Goal: Task Accomplishment & Management: Manage account settings

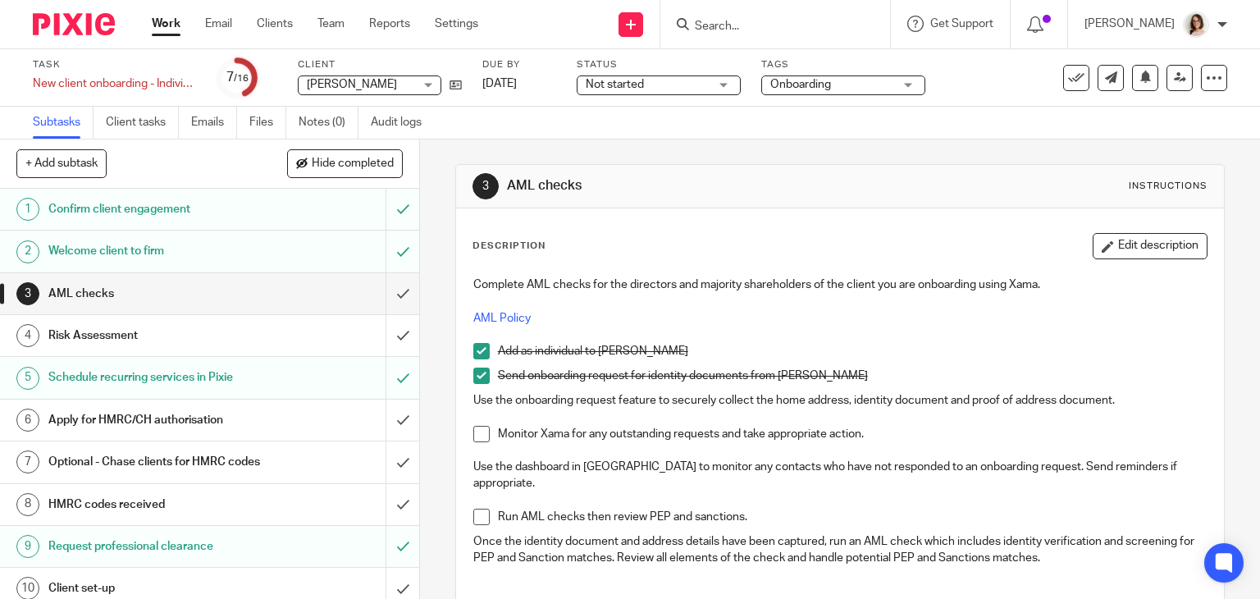
scroll to position [278, 0]
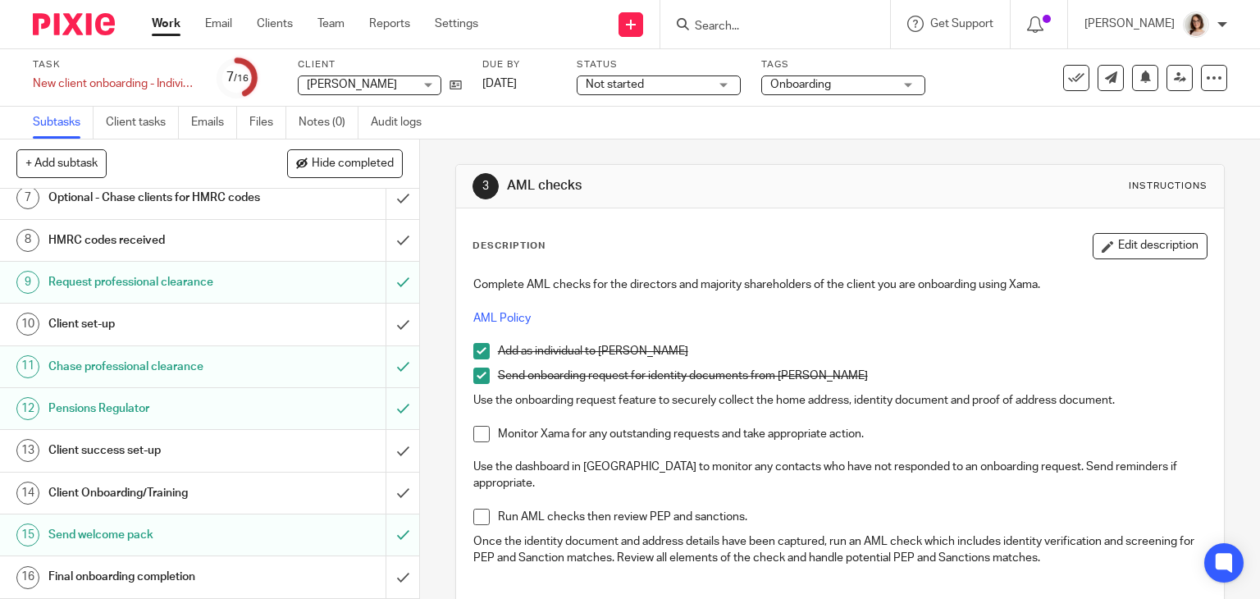
click at [723, 27] on input "Search" at bounding box center [767, 27] width 148 height 15
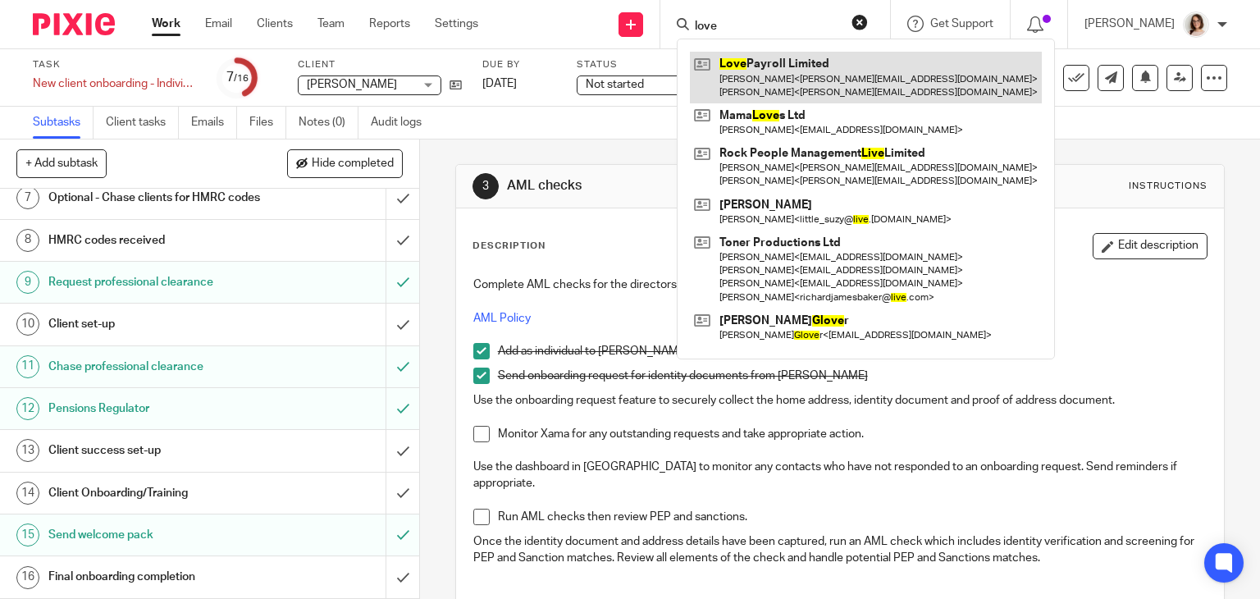
type input "love"
click at [793, 63] on link at bounding box center [866, 77] width 352 height 51
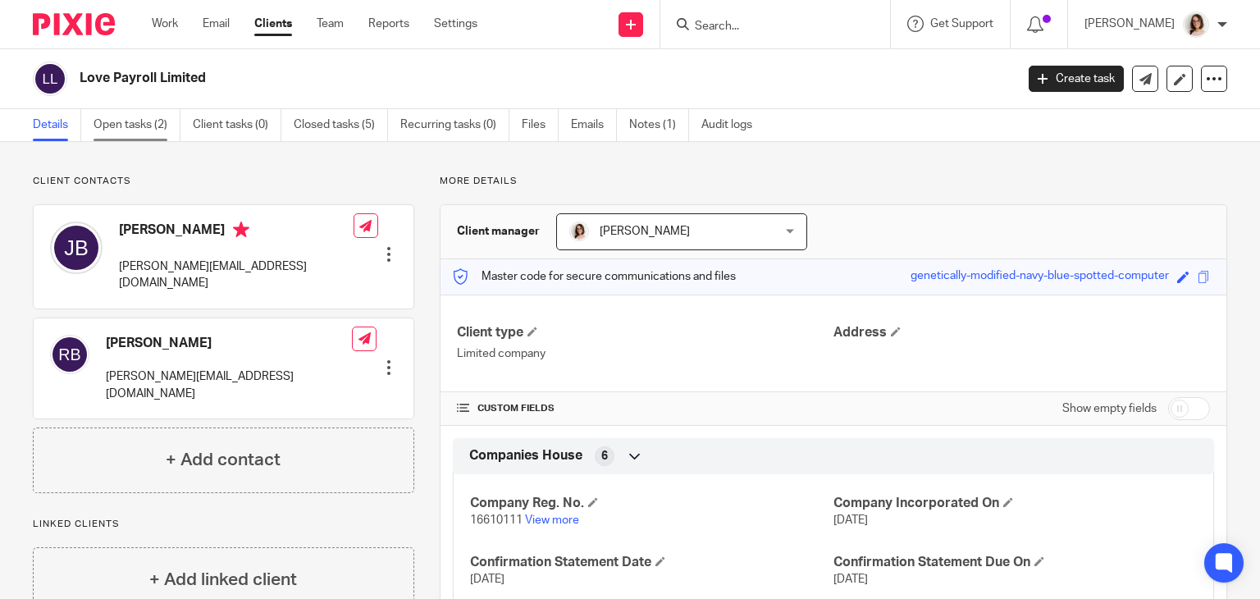
click at [130, 126] on link "Open tasks (2)" at bounding box center [137, 125] width 87 height 32
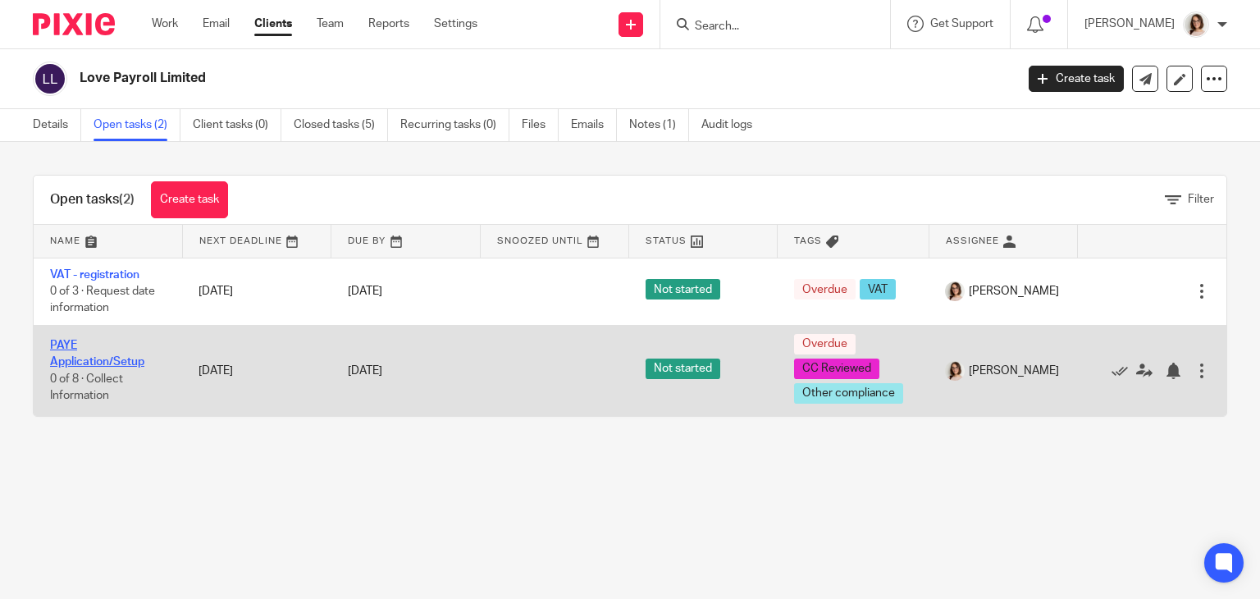
click at [90, 360] on link "PAYE Application/Setup" at bounding box center [97, 354] width 94 height 28
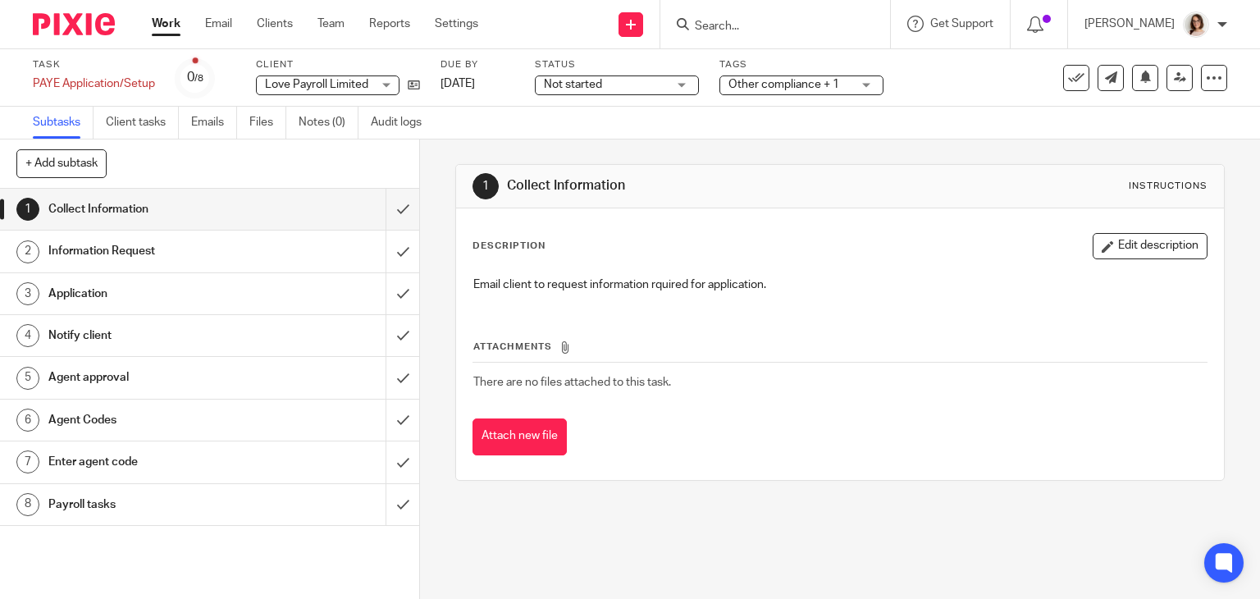
click at [223, 254] on h1 "Information Request" at bounding box center [155, 251] width 214 height 25
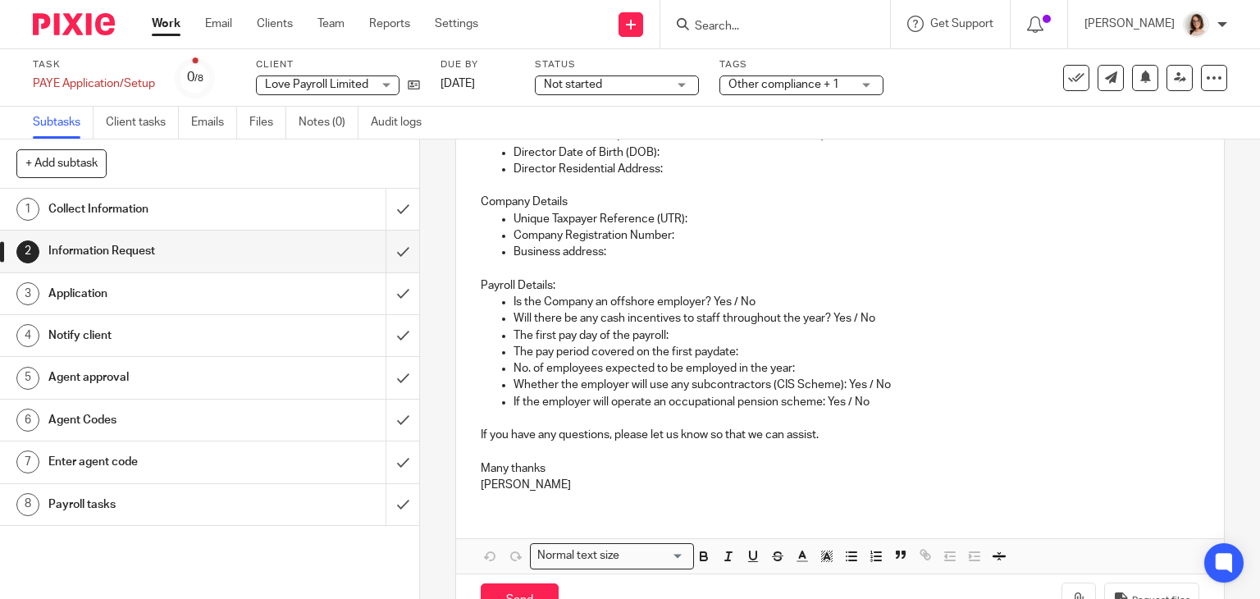
scroll to position [400, 0]
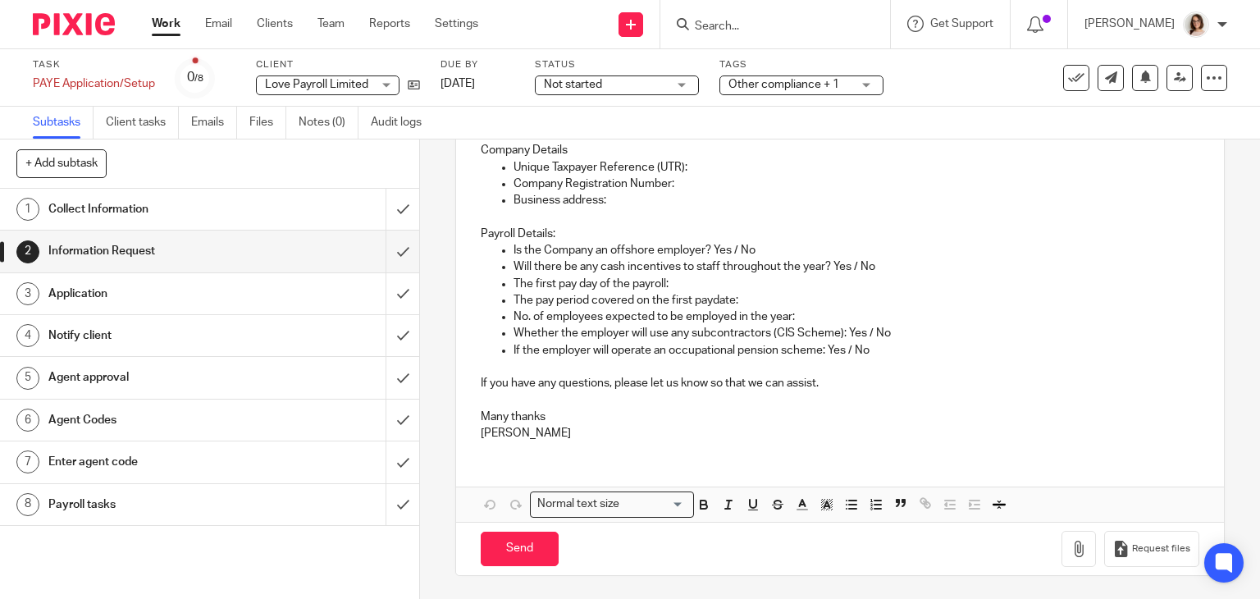
click at [161, 303] on h1 "Application" at bounding box center [155, 293] width 214 height 25
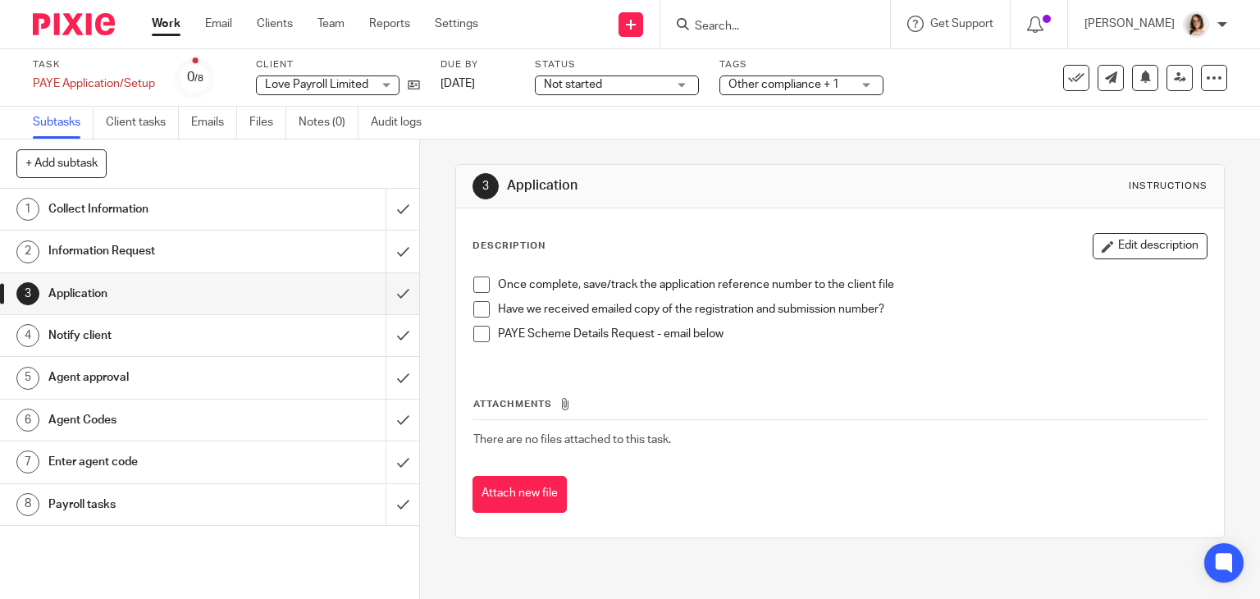
click at [147, 335] on h1 "Notify client" at bounding box center [155, 335] width 214 height 25
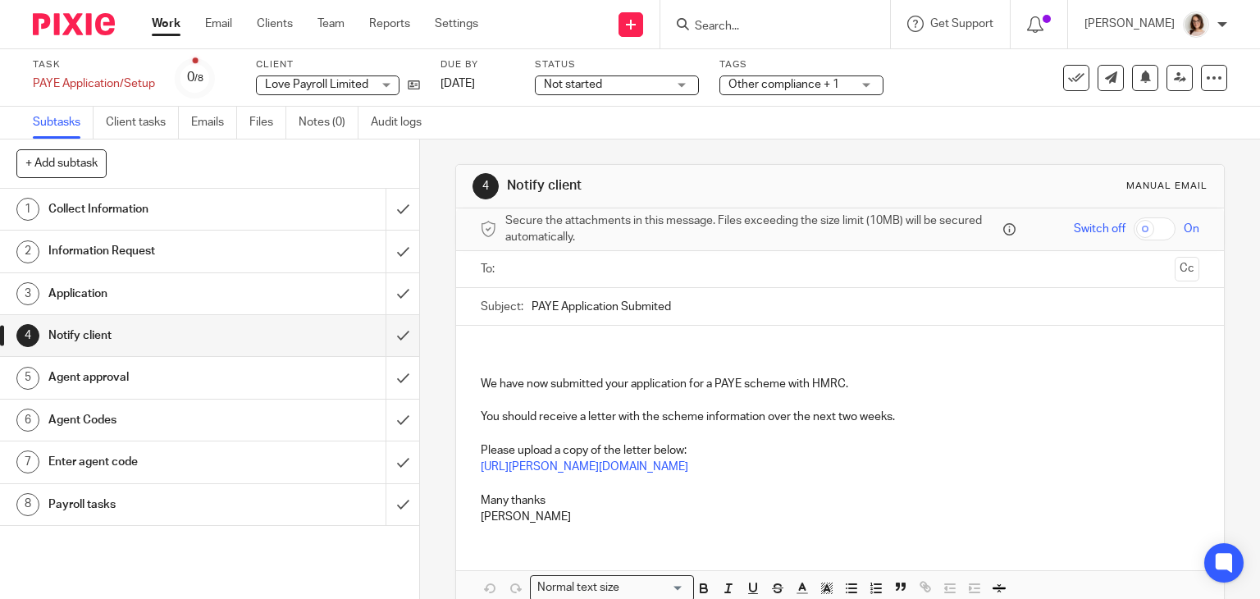
click at [135, 378] on h1 "Agent approval" at bounding box center [155, 377] width 214 height 25
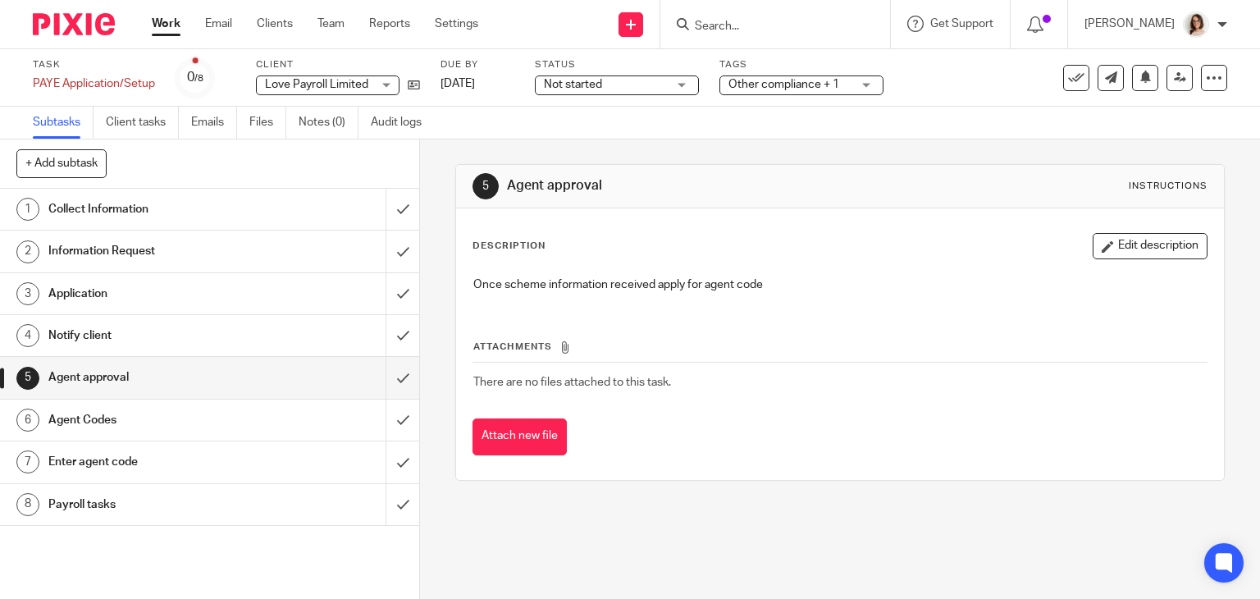
click at [152, 456] on h1 "Enter agent code" at bounding box center [155, 462] width 214 height 25
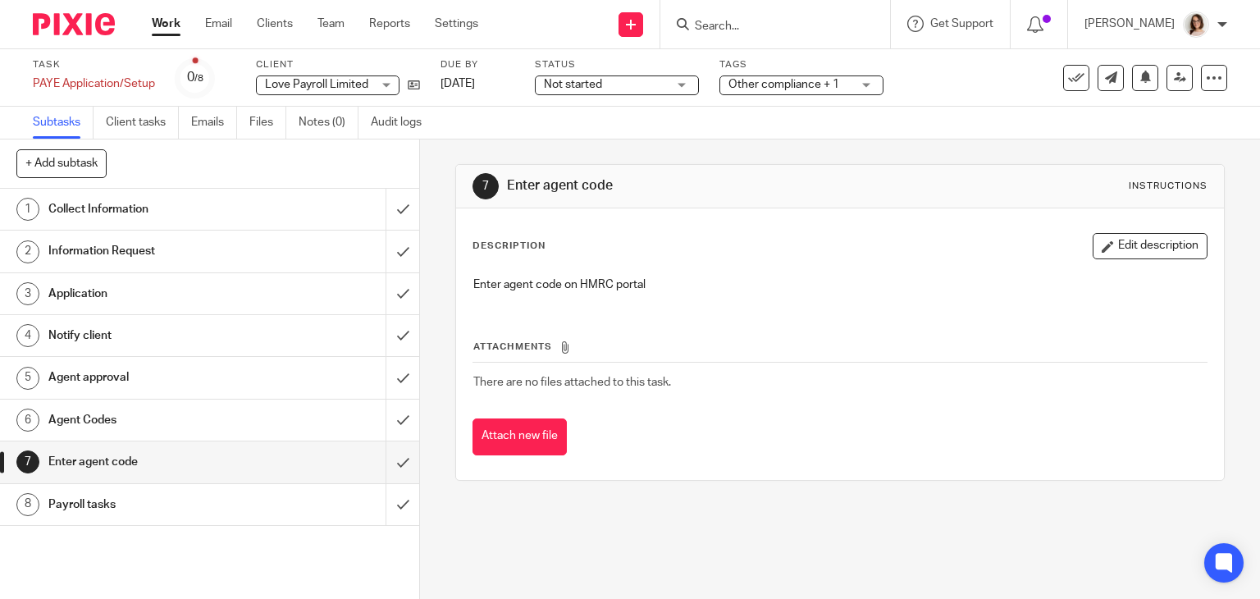
click at [466, 14] on div "Work Email Clients Team Reports Settings Work Email Clients Team Reports Settin…" at bounding box center [319, 24] width 368 height 48
click at [466, 24] on link "Settings" at bounding box center [456, 24] width 43 height 16
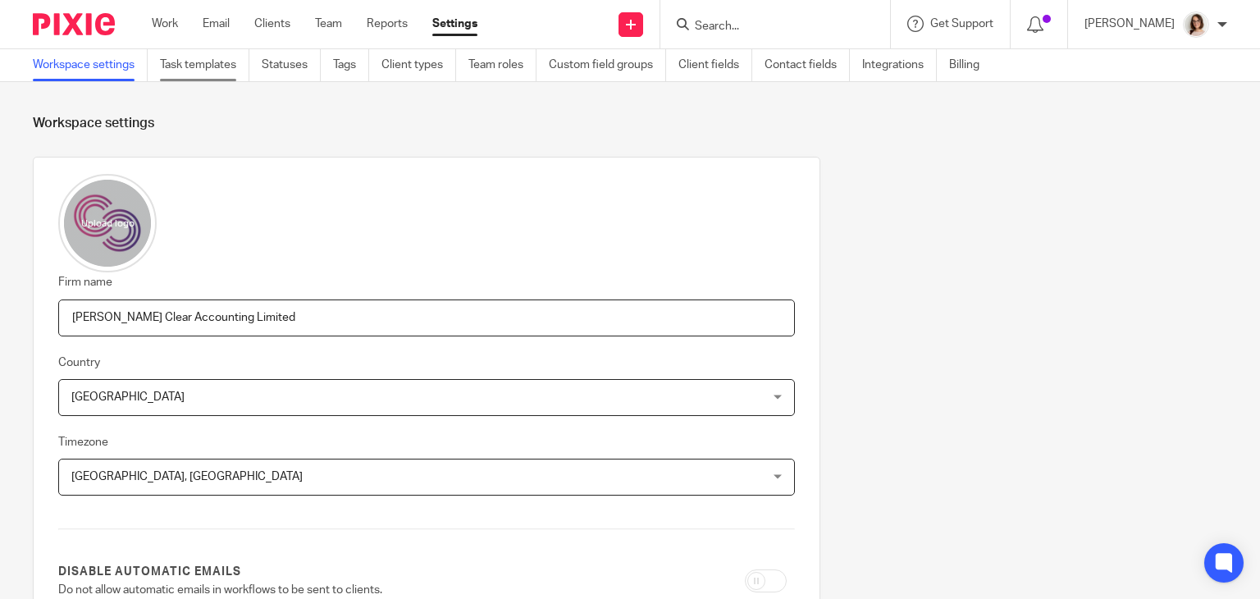
click at [196, 70] on link "Task templates" at bounding box center [204, 65] width 89 height 32
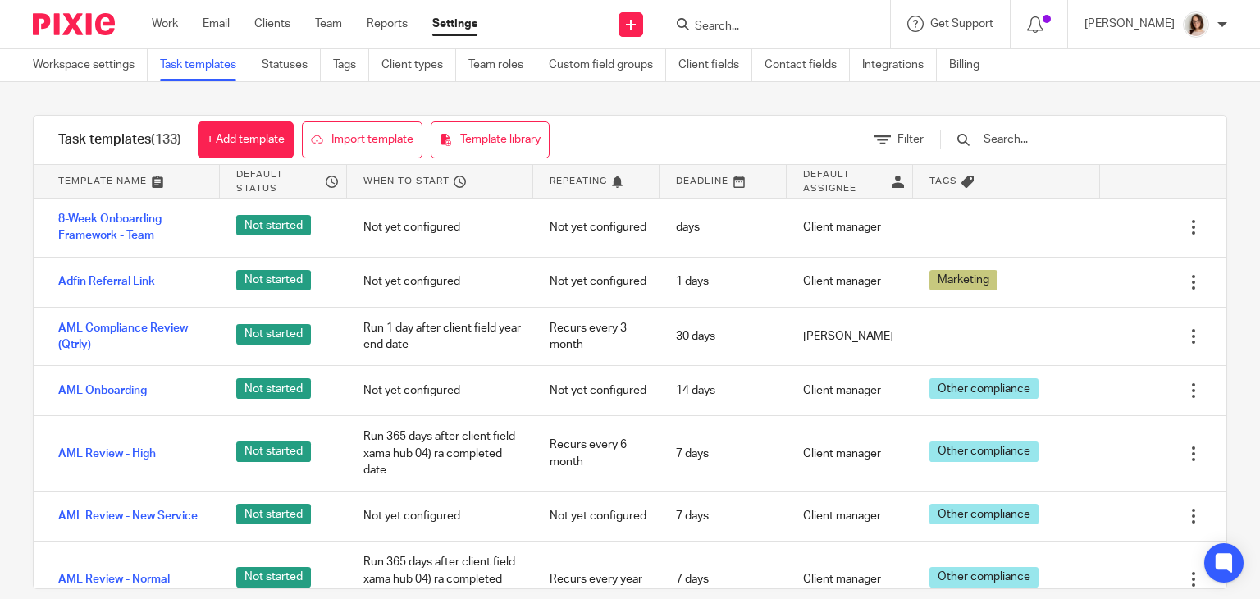
click at [1088, 139] on input "text" at bounding box center [1077, 139] width 191 height 18
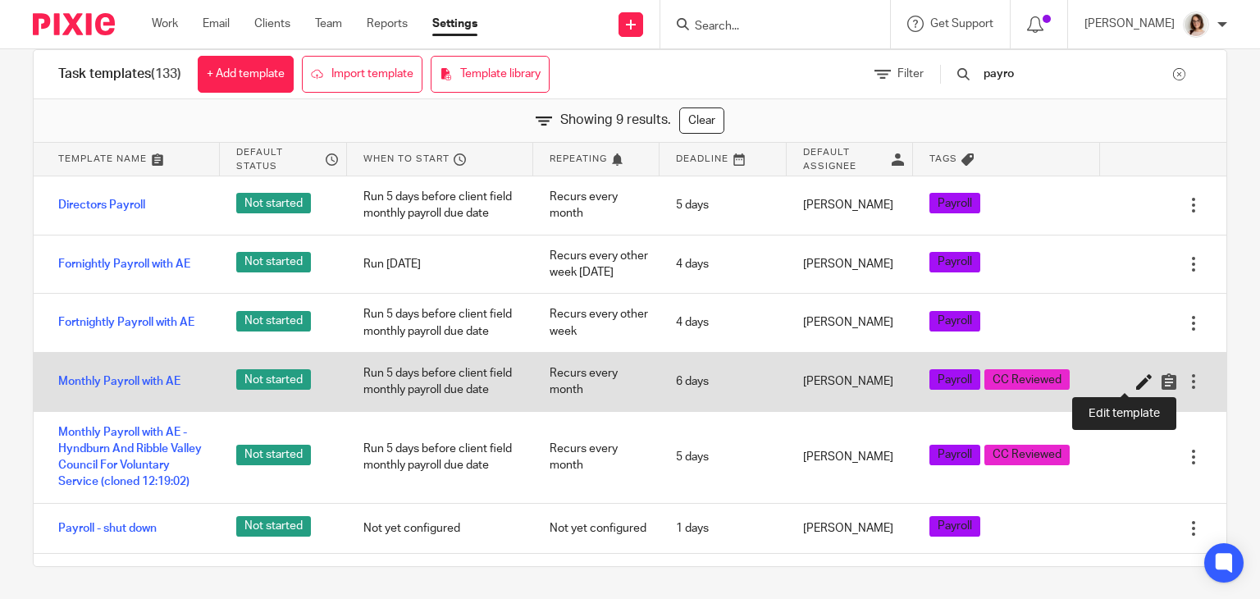
type input "payro"
click at [1136, 380] on icon at bounding box center [1144, 381] width 16 height 16
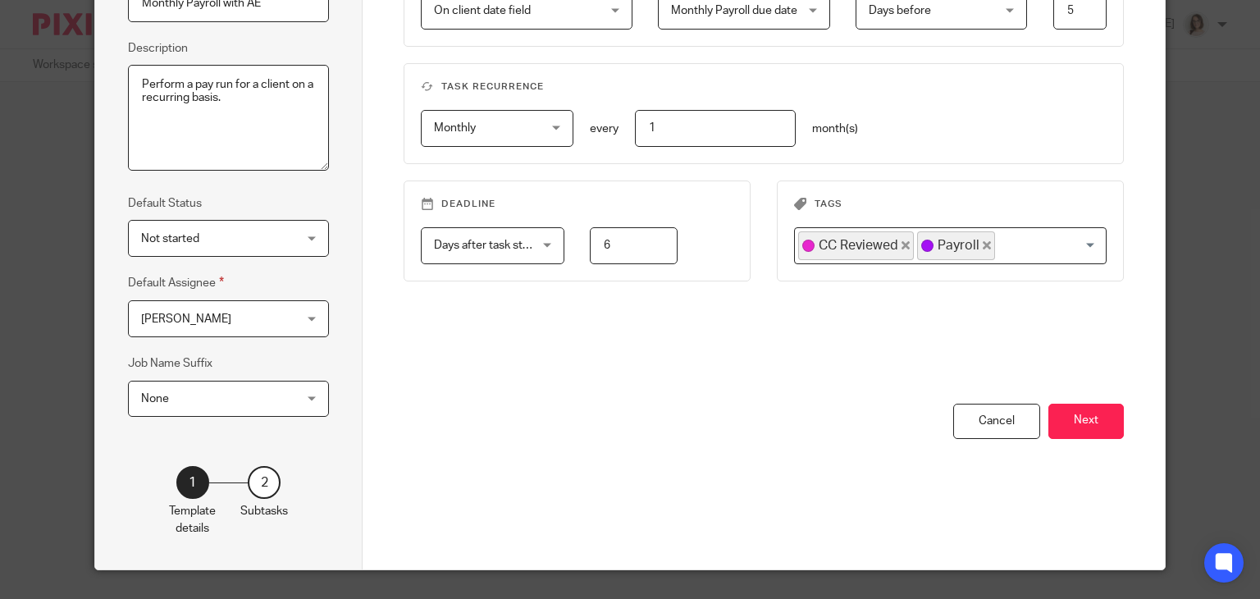
scroll to position [203, 0]
click at [1093, 409] on button "Next" at bounding box center [1086, 420] width 75 height 35
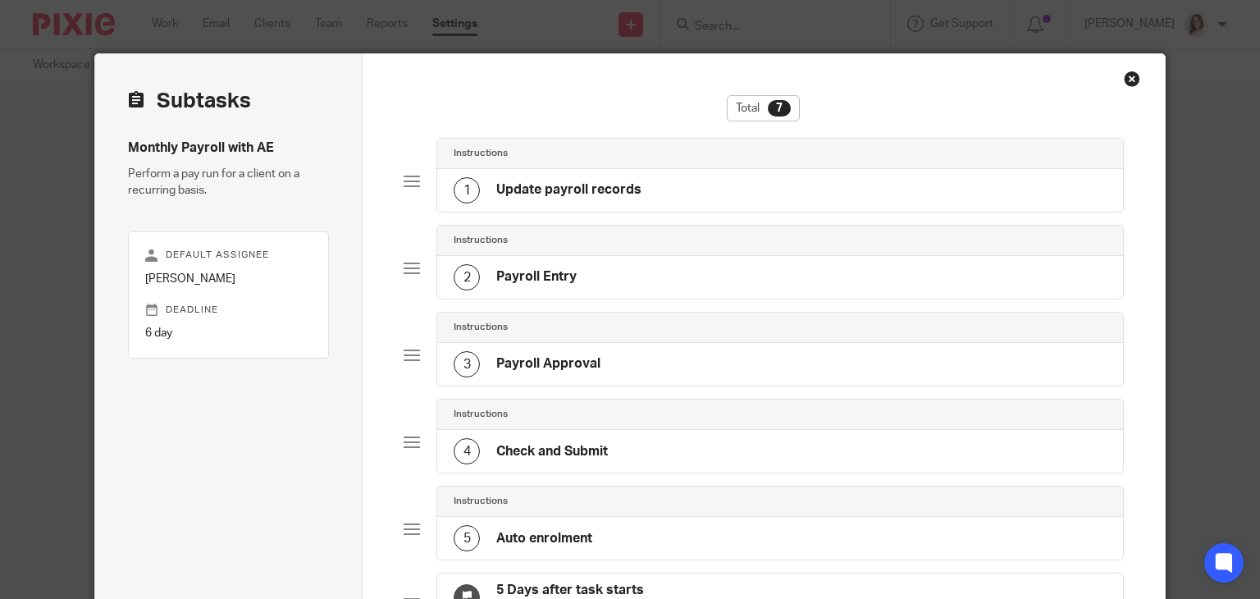
scroll to position [5, 0]
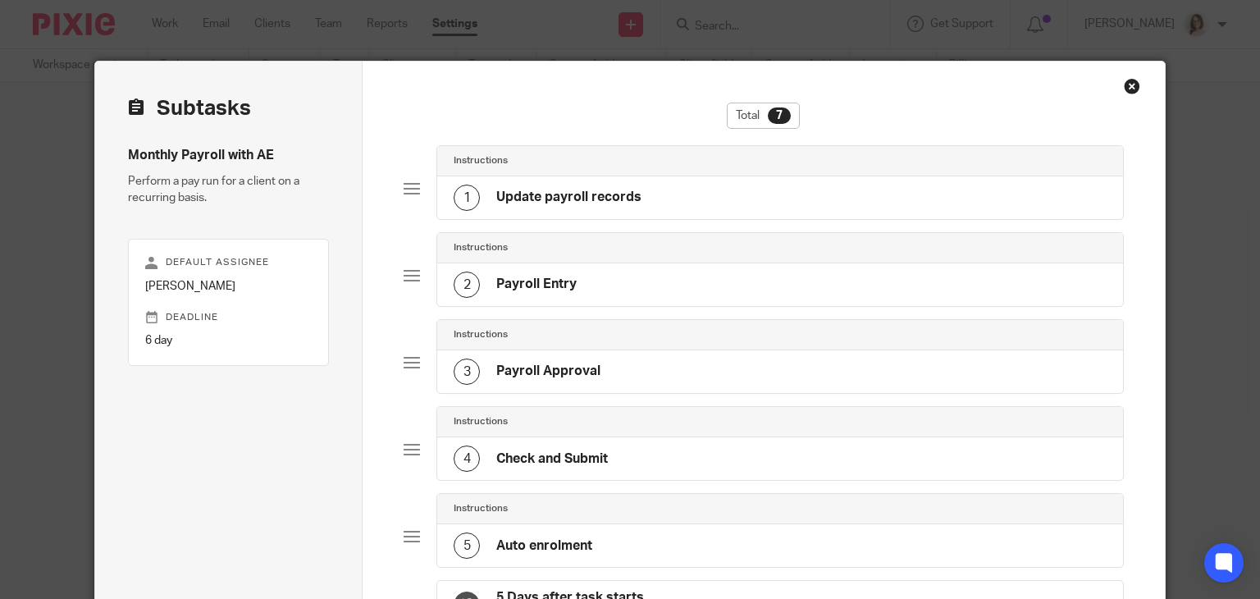
click at [632, 191] on h4 "Update payroll records" at bounding box center [568, 197] width 145 height 17
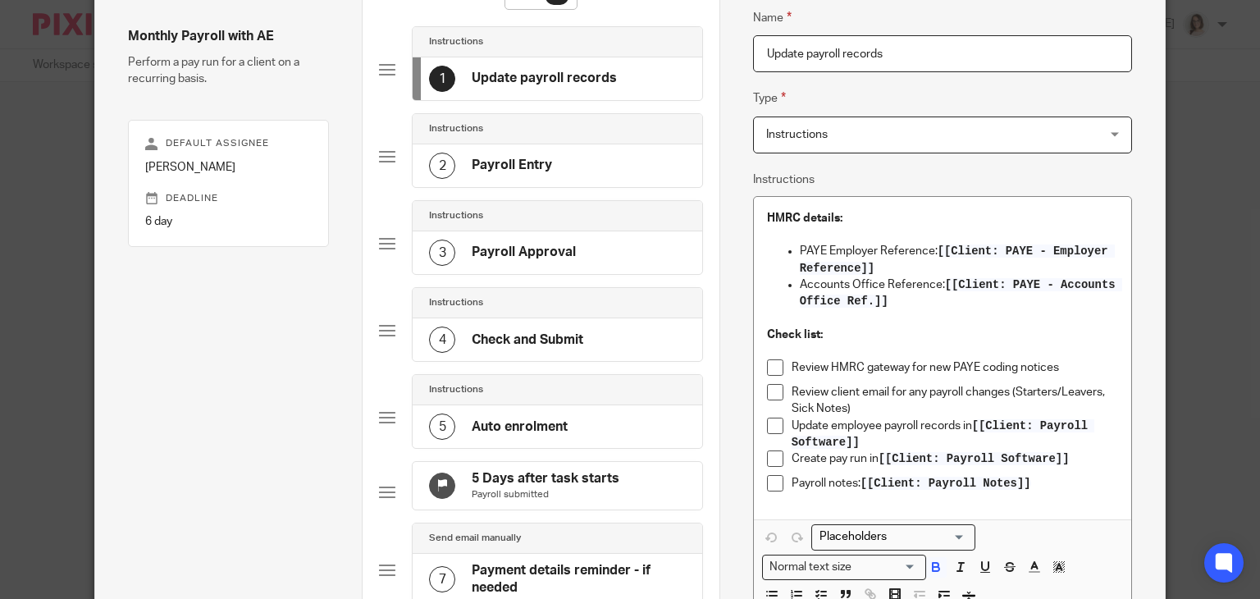
scroll to position [146, 0]
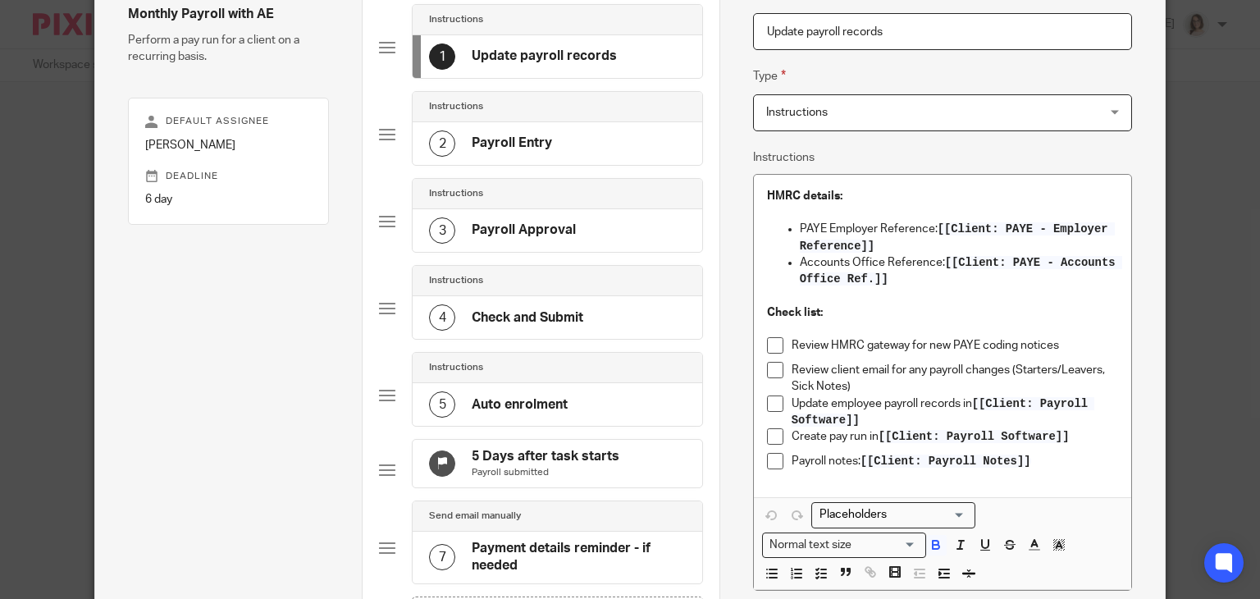
click at [555, 145] on div "2 Payroll Entry" at bounding box center [558, 143] width 290 height 43
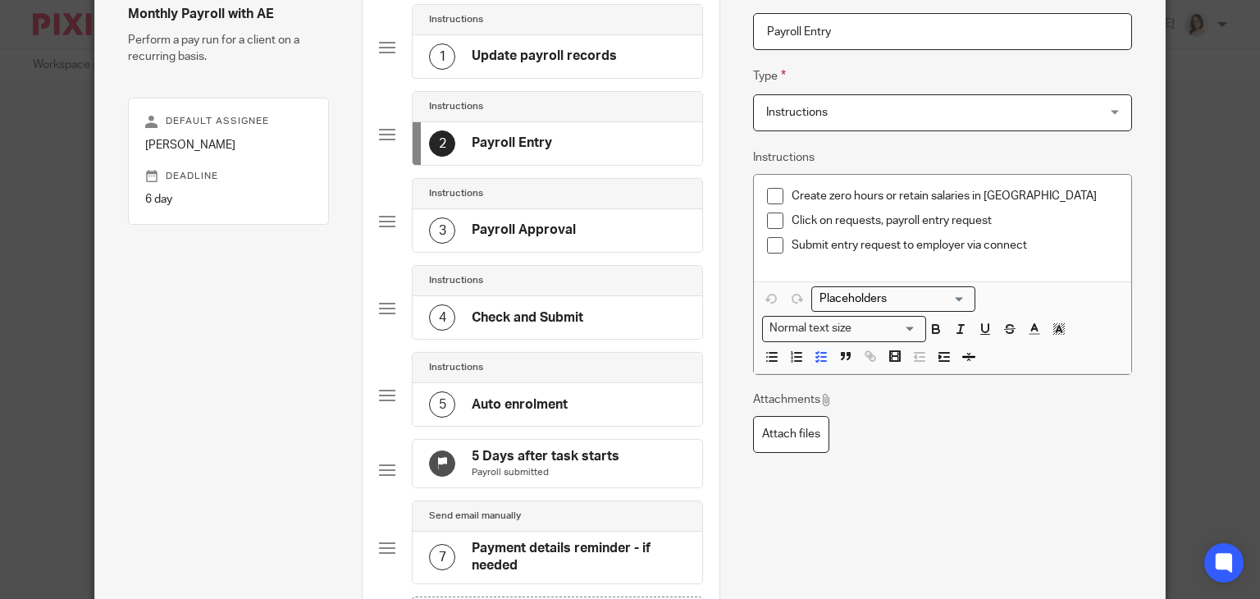
click at [569, 228] on div "3 Payroll Approval" at bounding box center [558, 230] width 290 height 43
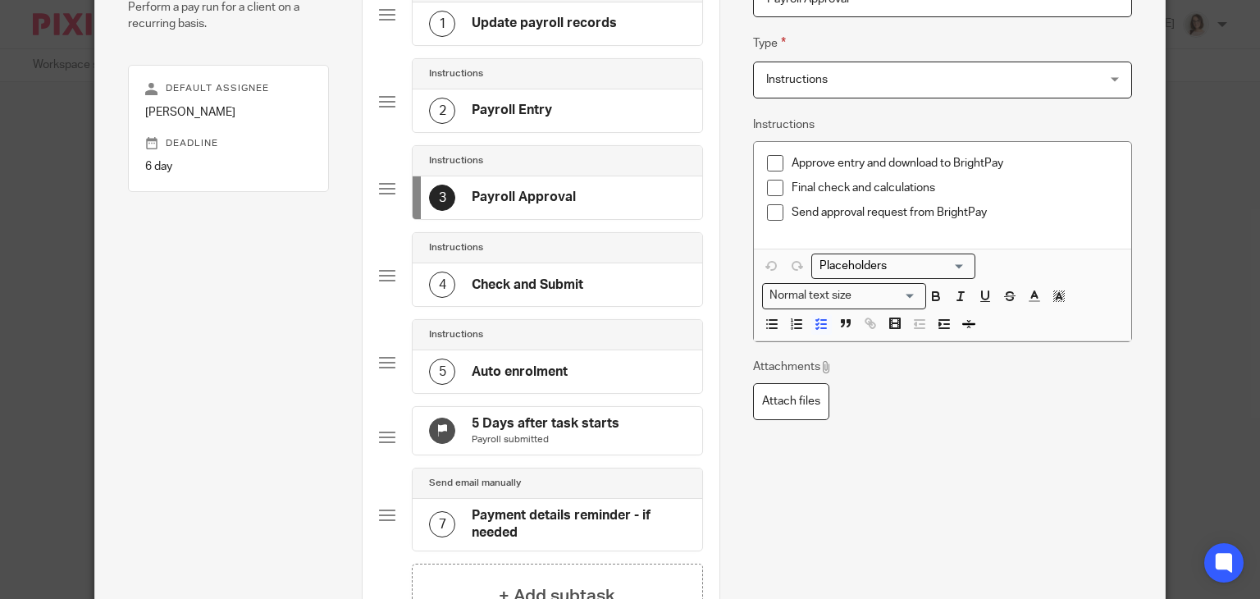
click at [559, 283] on h4 "Check and Submit" at bounding box center [528, 284] width 112 height 17
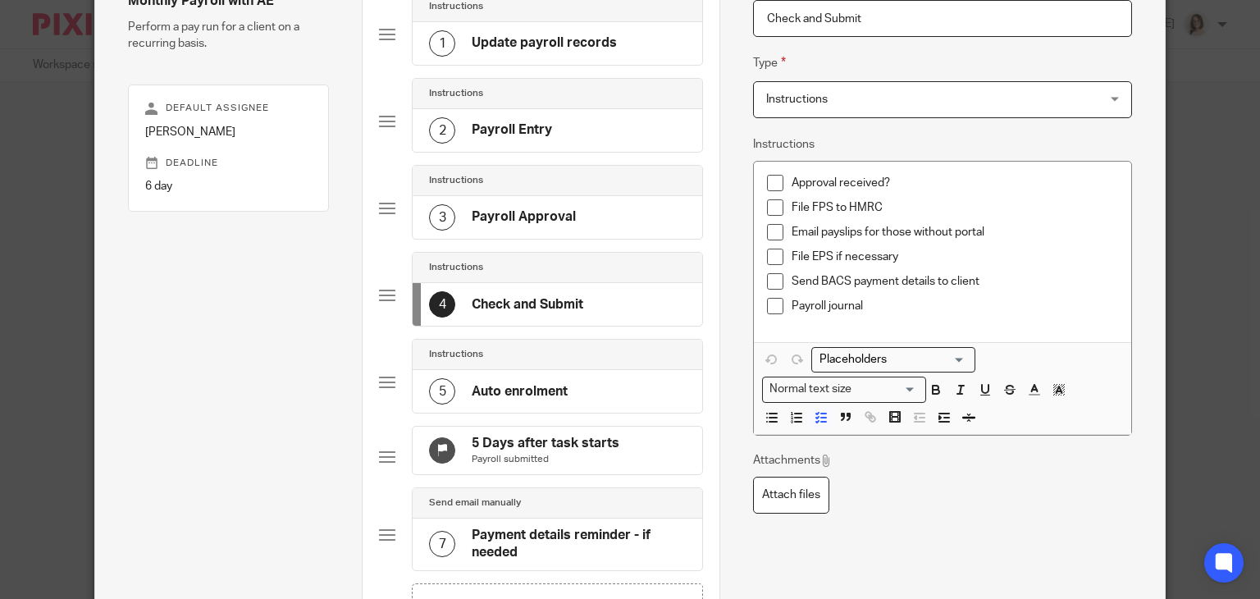
click at [535, 391] on h4 "Auto enrolment" at bounding box center [520, 391] width 96 height 17
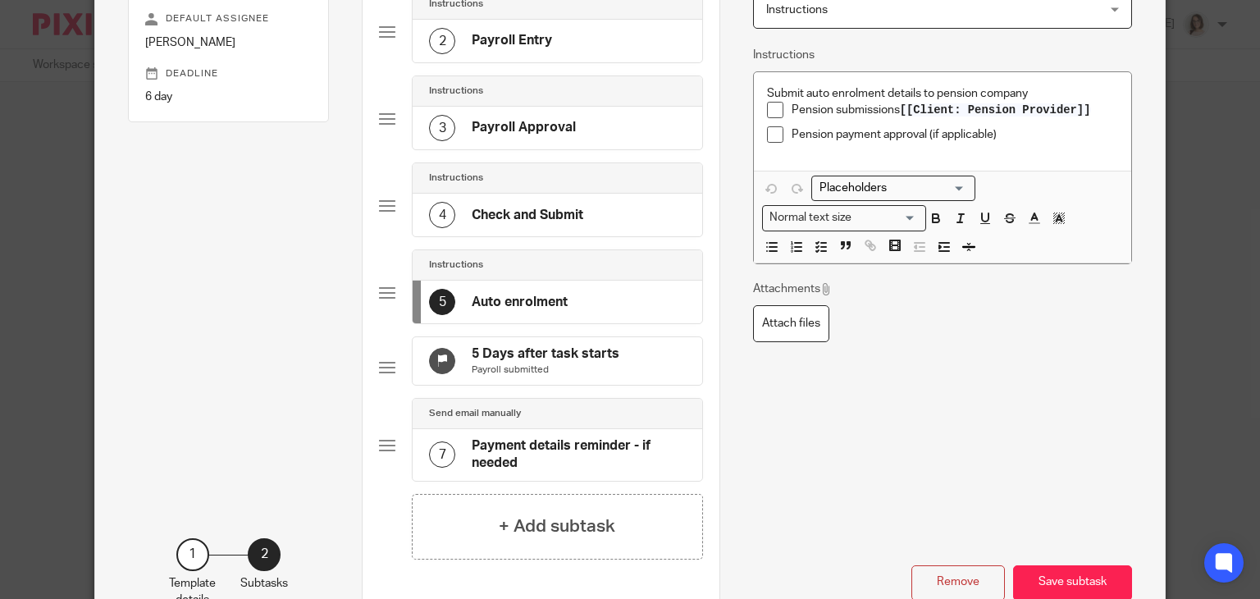
scroll to position [347, 0]
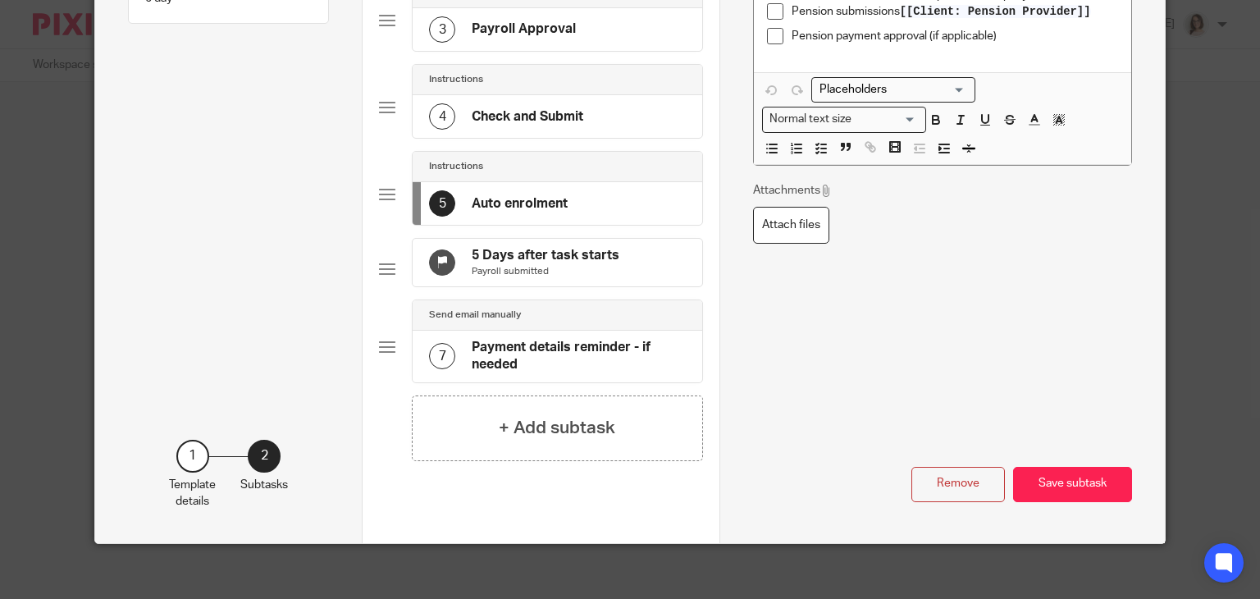
click at [532, 363] on h4 "Payment details reminder - if needed" at bounding box center [579, 356] width 214 height 35
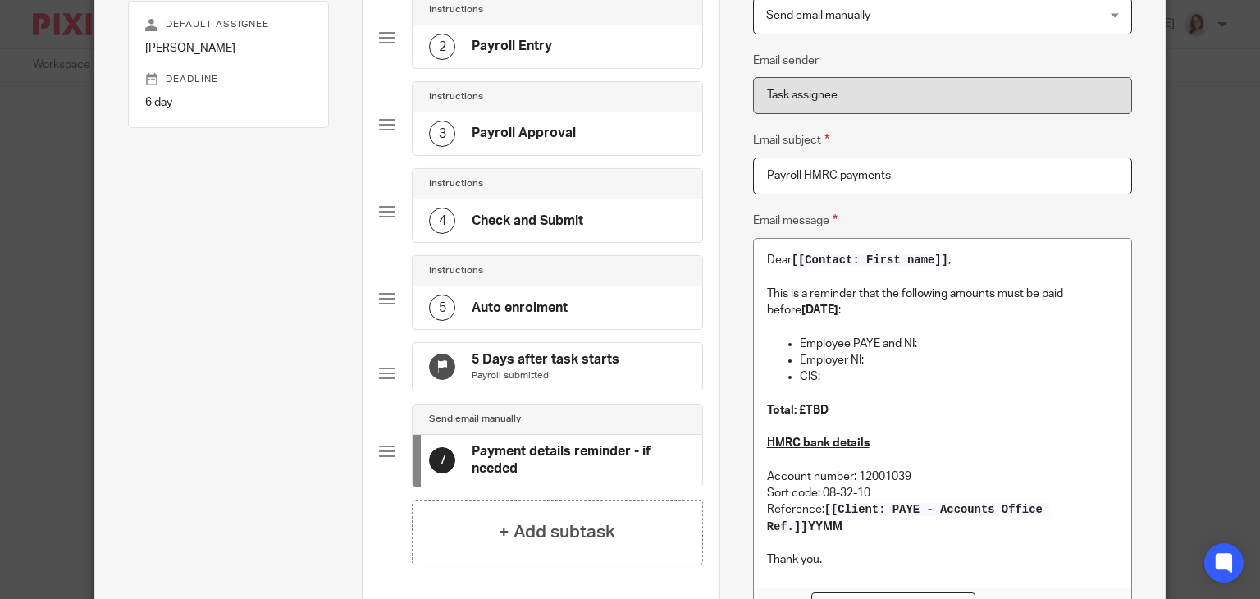
scroll to position [515, 0]
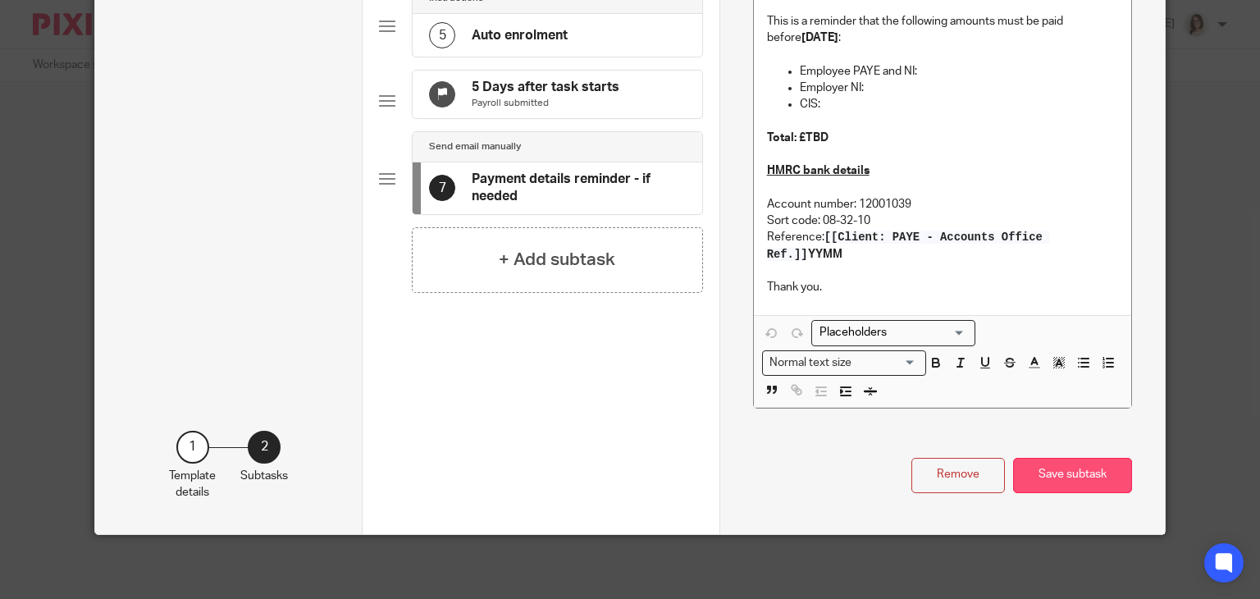
click at [1047, 470] on button "Save subtask" at bounding box center [1072, 475] width 119 height 35
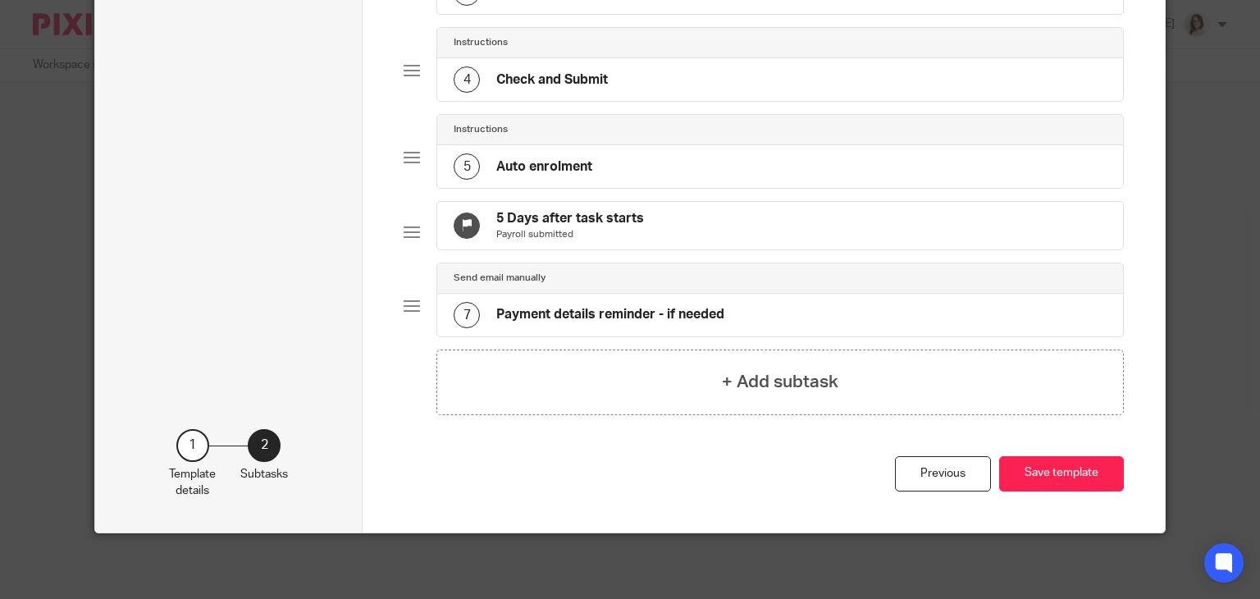
click at [1047, 470] on button "Save template" at bounding box center [1061, 473] width 125 height 35
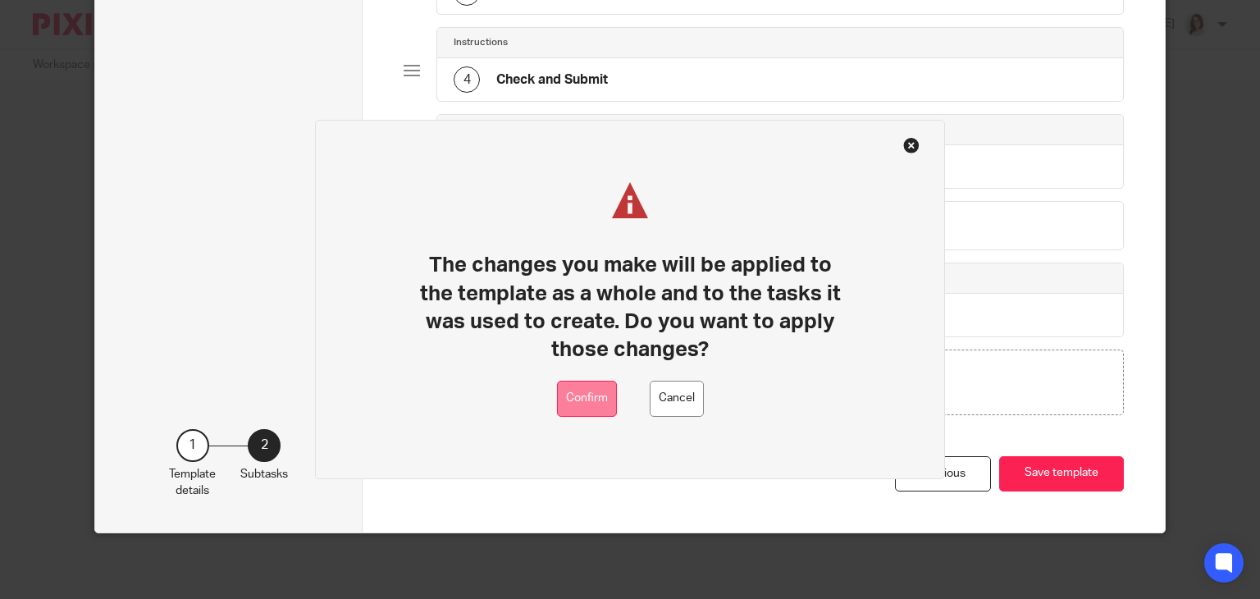
click at [575, 405] on button "Confirm" at bounding box center [587, 399] width 60 height 37
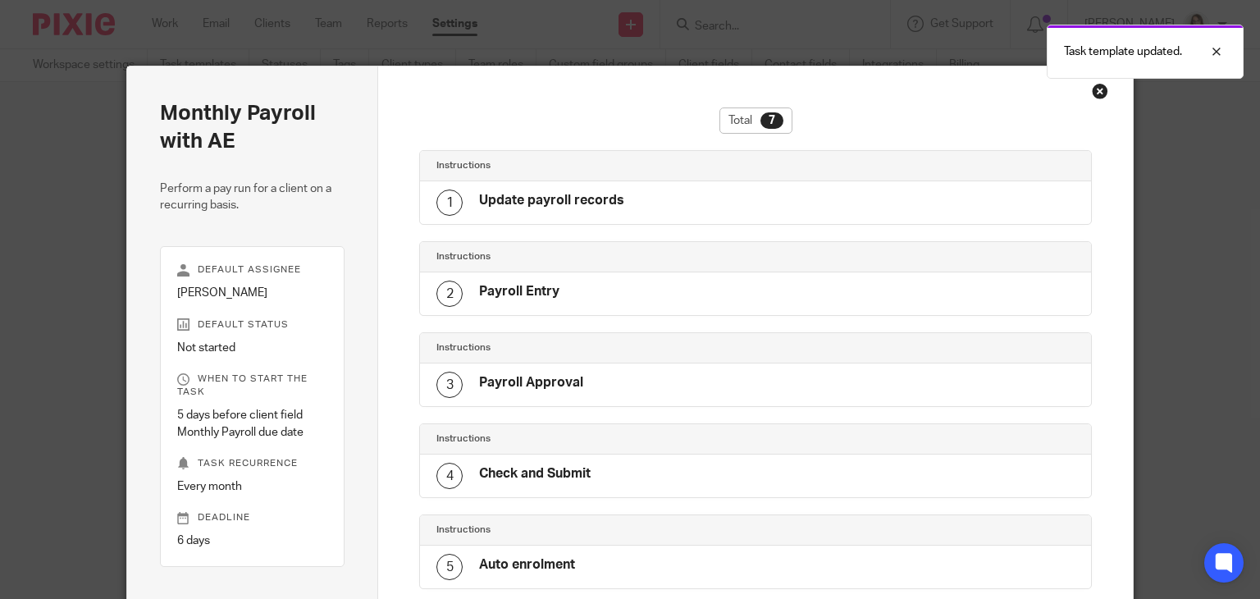
click at [1092, 93] on div "Close this dialog window" at bounding box center [1100, 91] width 16 height 16
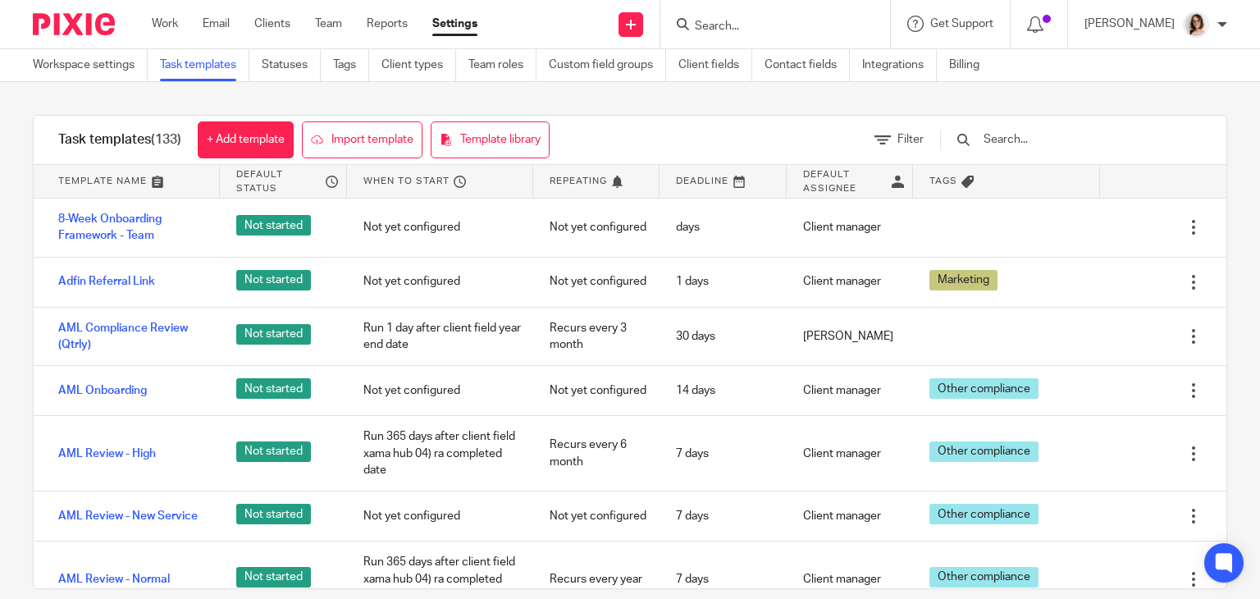
click at [1054, 141] on input "text" at bounding box center [1077, 139] width 191 height 18
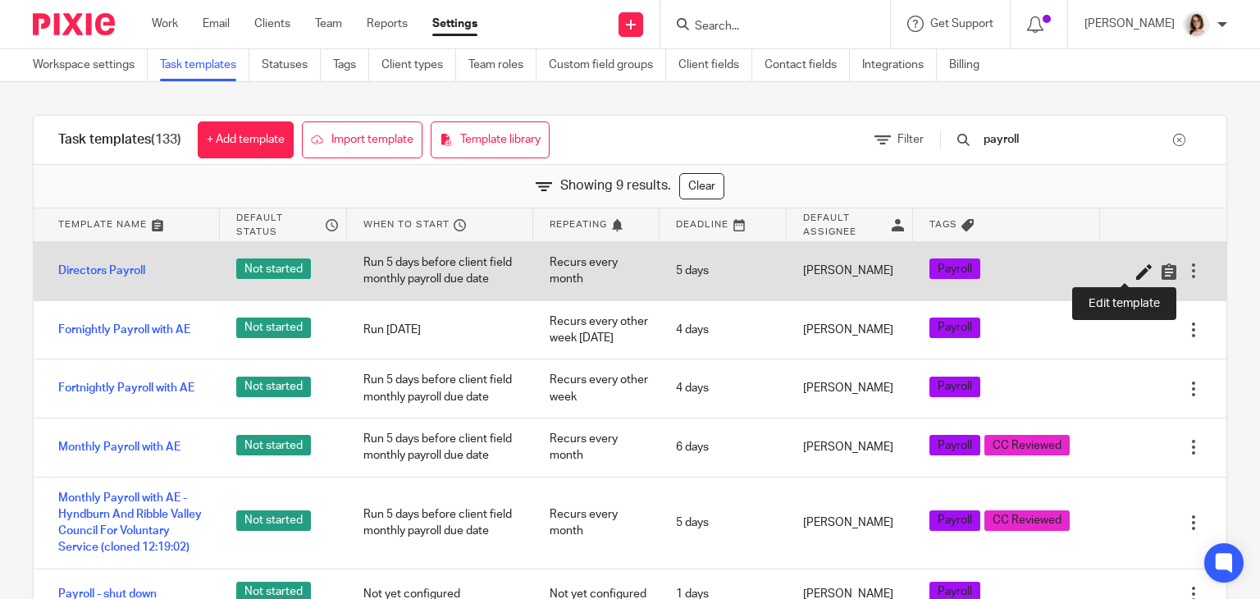
type input "payroll"
click at [1136, 270] on icon at bounding box center [1144, 271] width 16 height 16
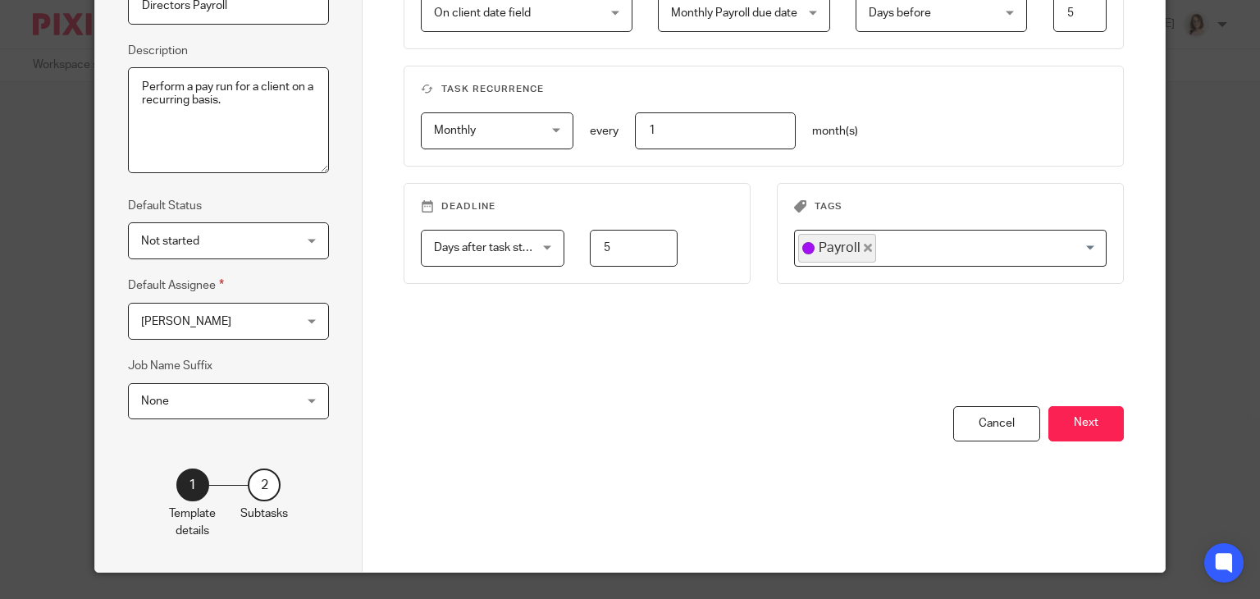
scroll to position [238, 0]
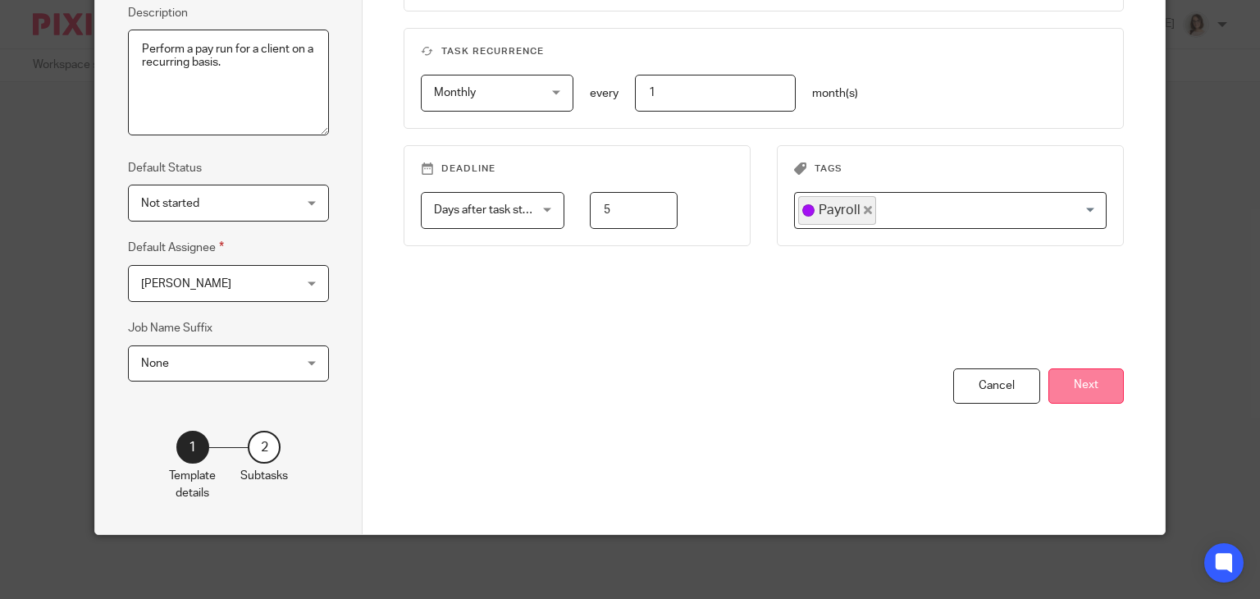
click at [1067, 376] on button "Next" at bounding box center [1086, 385] width 75 height 35
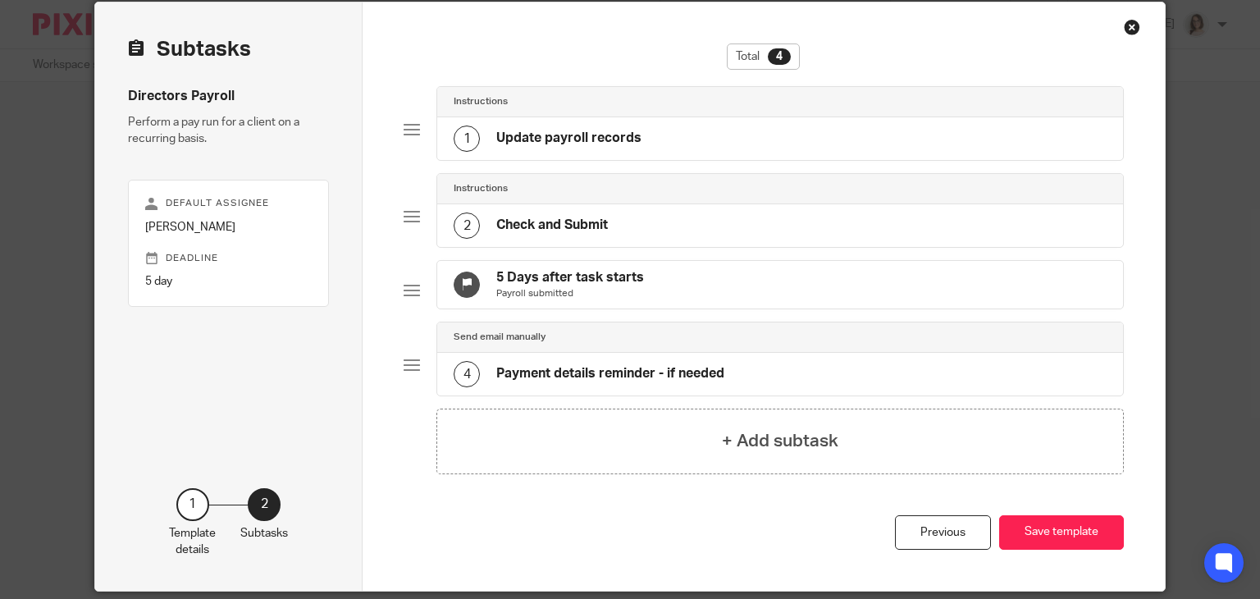
scroll to position [52, 0]
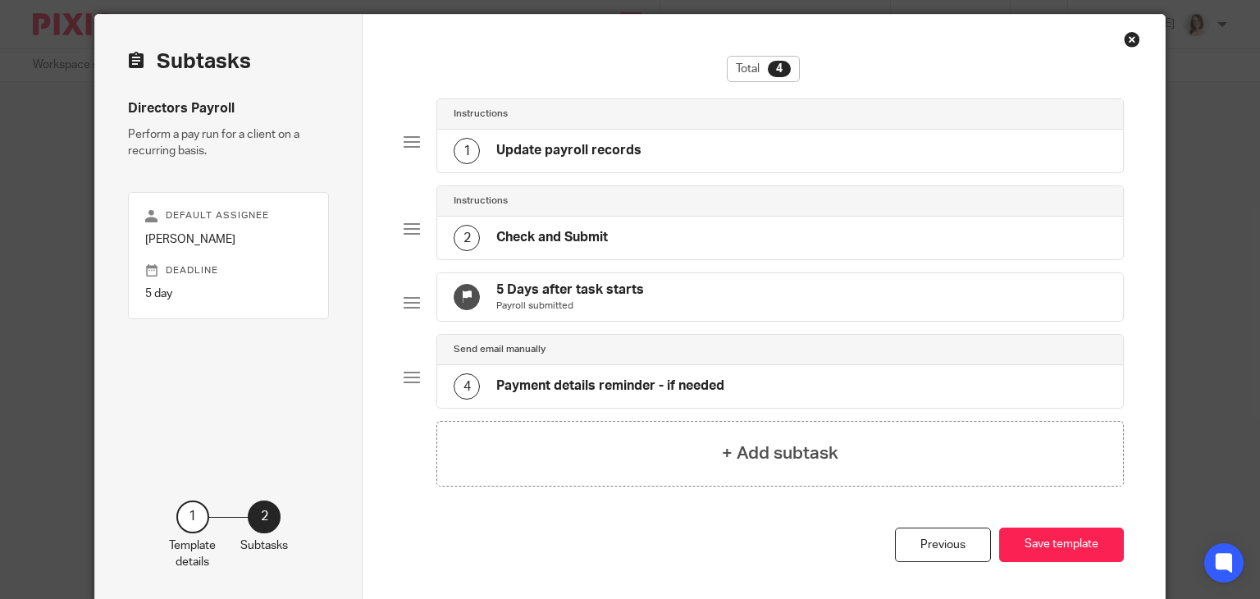
click at [582, 149] on h4 "Update payroll records" at bounding box center [568, 150] width 145 height 17
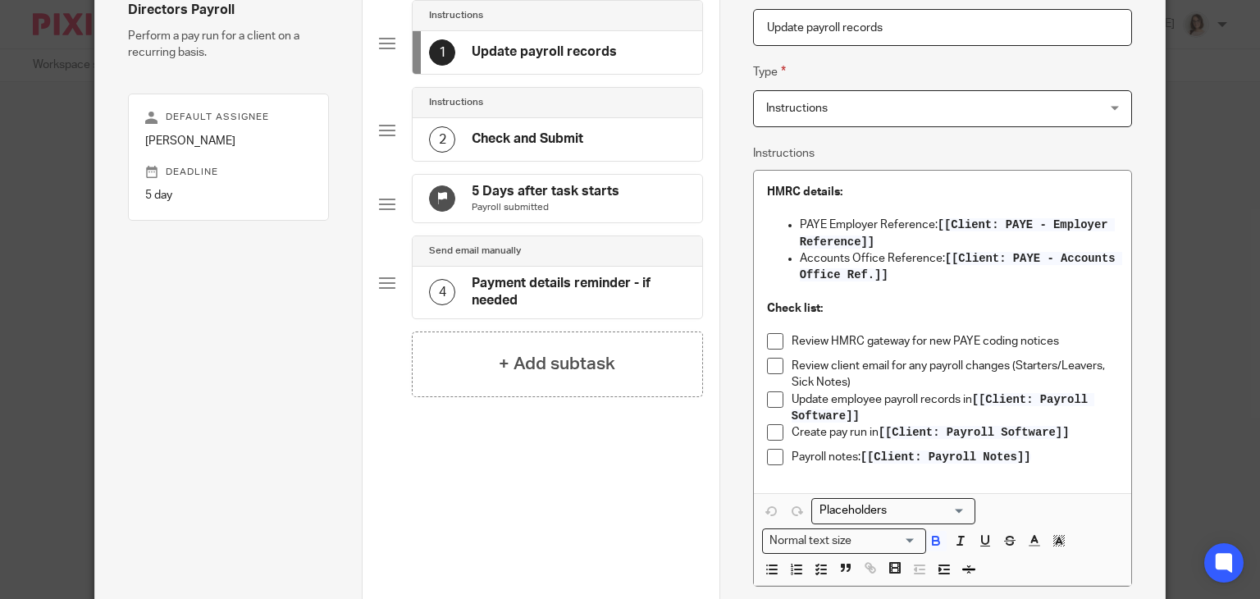
scroll to position [154, 0]
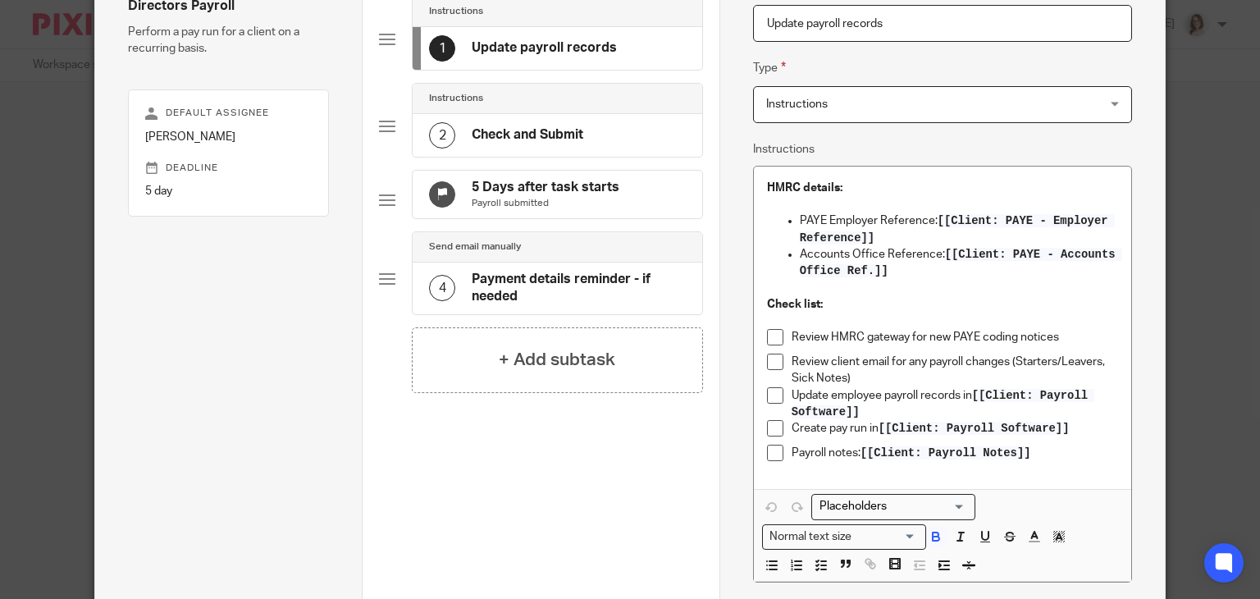
click at [549, 138] on h4 "Check and Submit" at bounding box center [528, 134] width 112 height 17
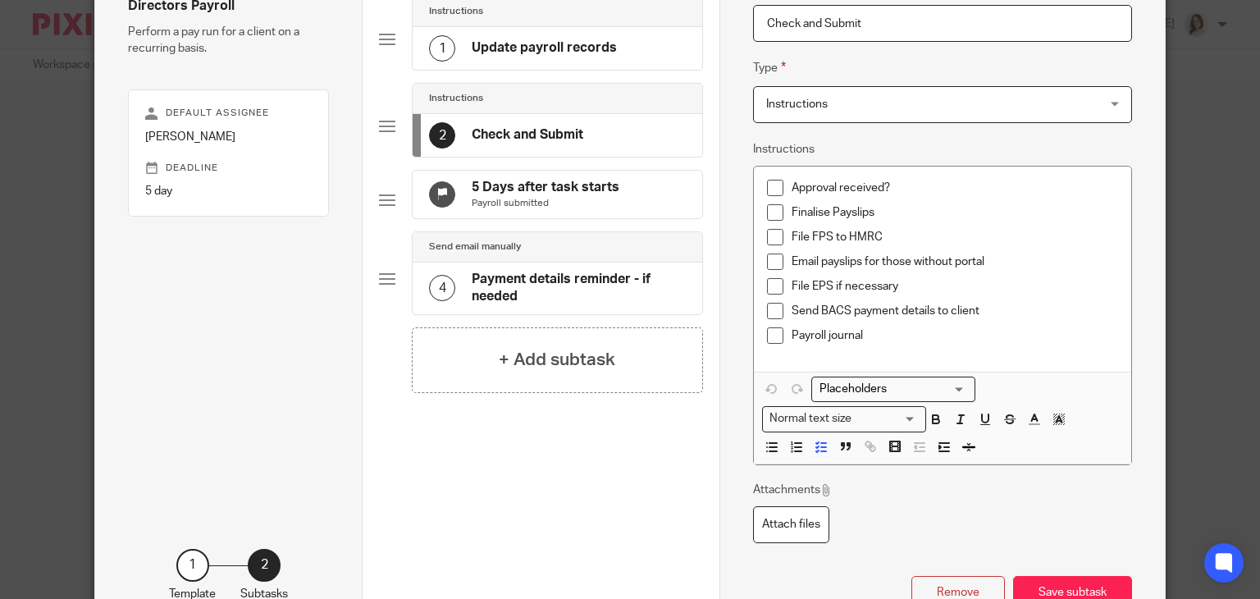
click at [546, 306] on h4 "Payment details reminder - if needed" at bounding box center [579, 288] width 214 height 35
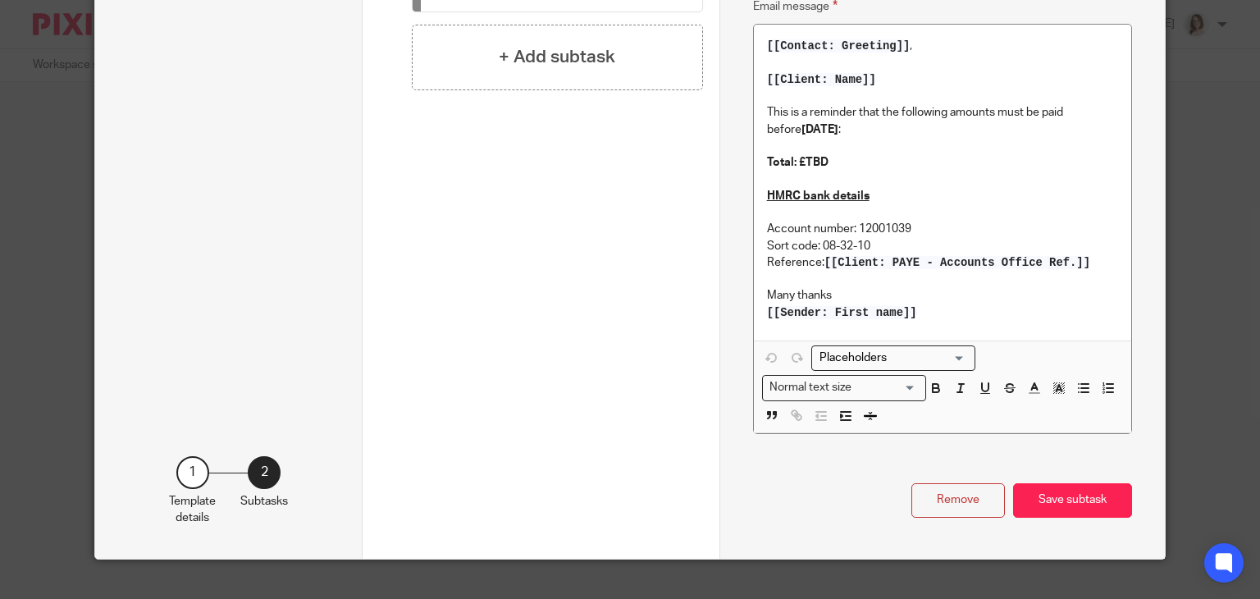
scroll to position [468, 0]
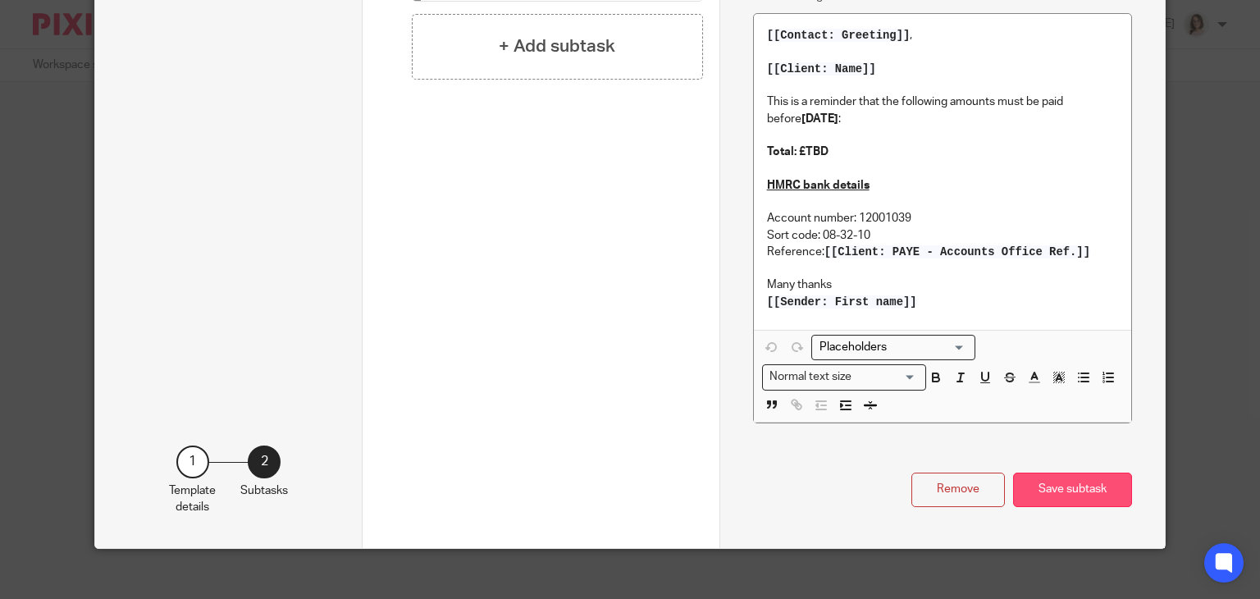
click at [1072, 490] on button "Save subtask" at bounding box center [1072, 490] width 119 height 35
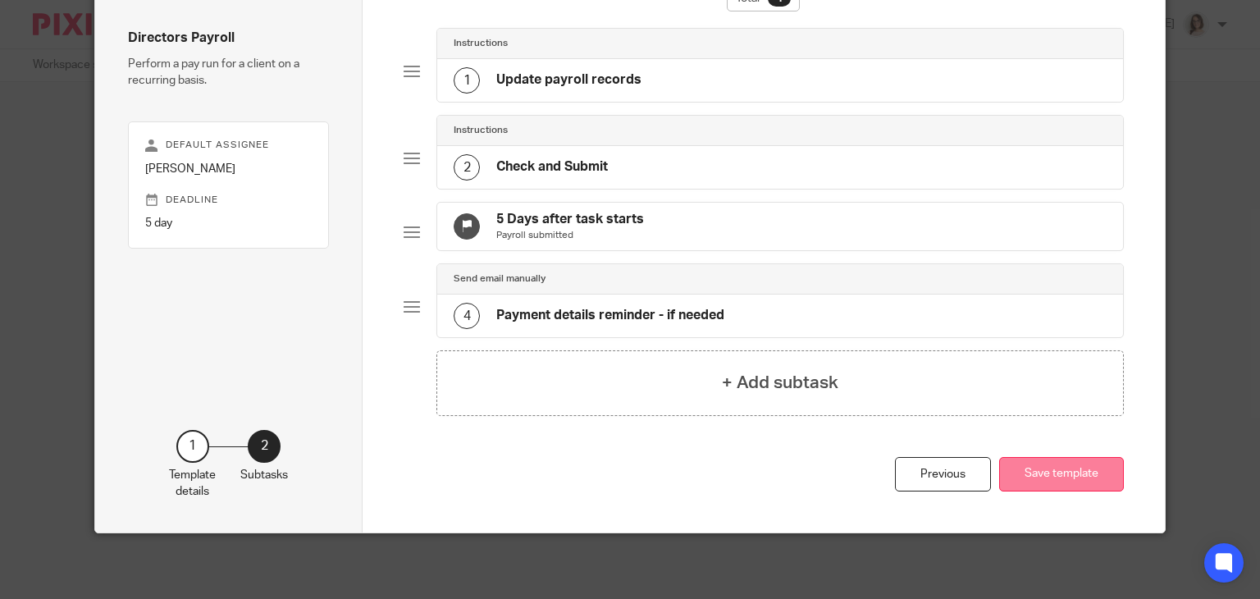
click at [1039, 473] on button "Save template" at bounding box center [1061, 474] width 125 height 35
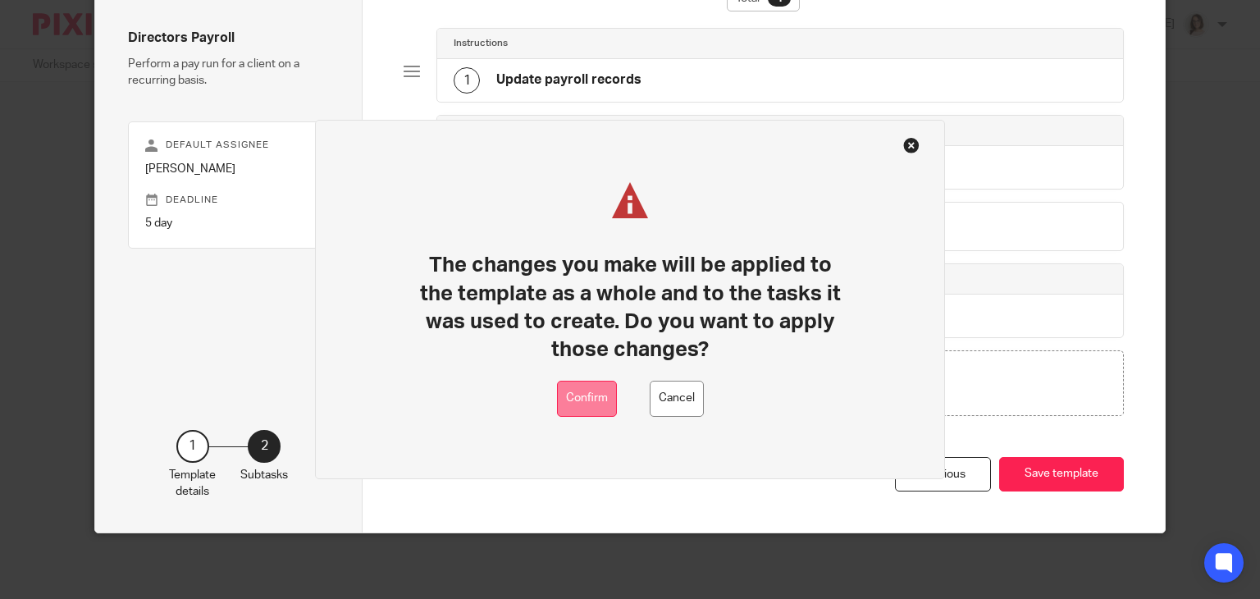
click at [587, 398] on button "Confirm" at bounding box center [587, 399] width 60 height 37
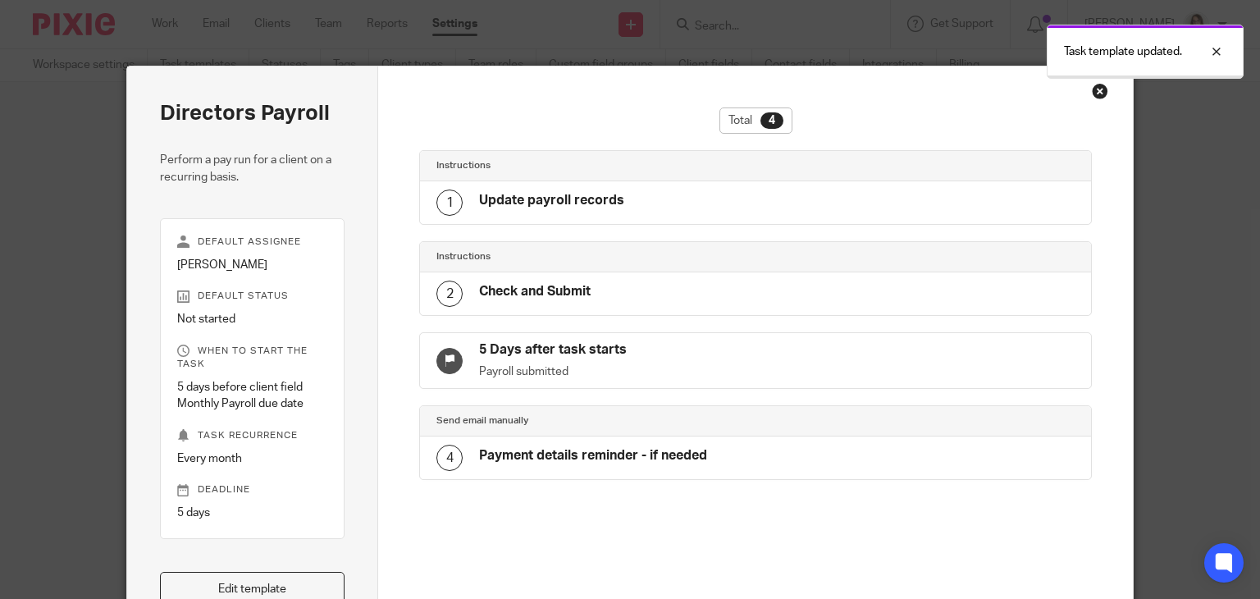
scroll to position [7, 0]
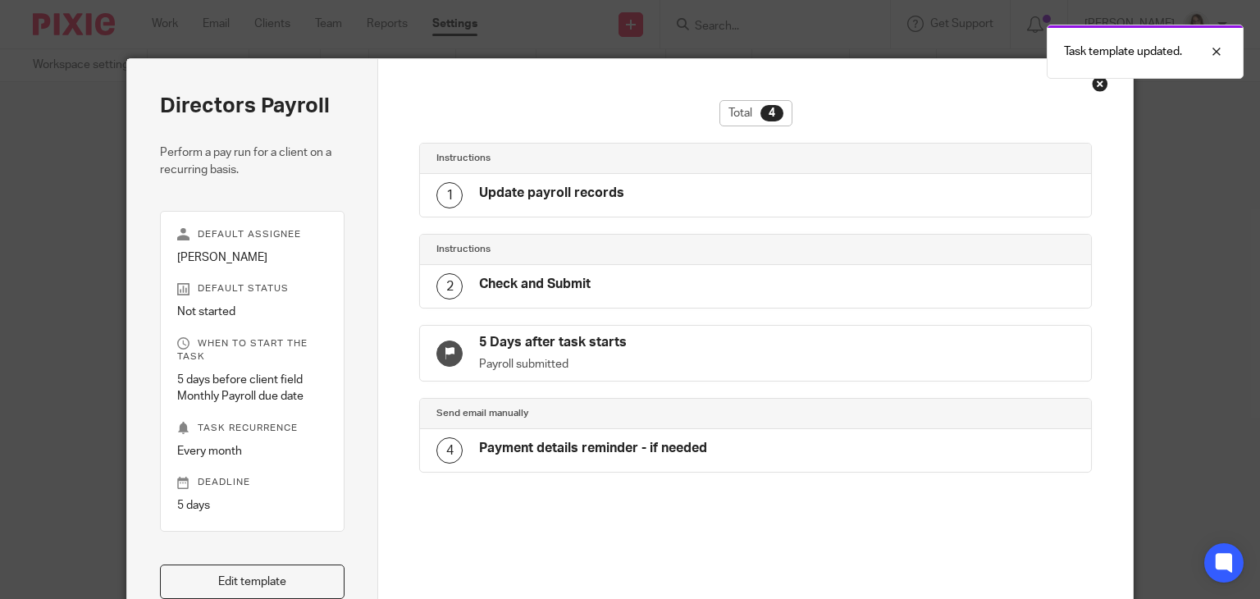
click at [1094, 85] on div "Close this dialog window" at bounding box center [1100, 83] width 16 height 16
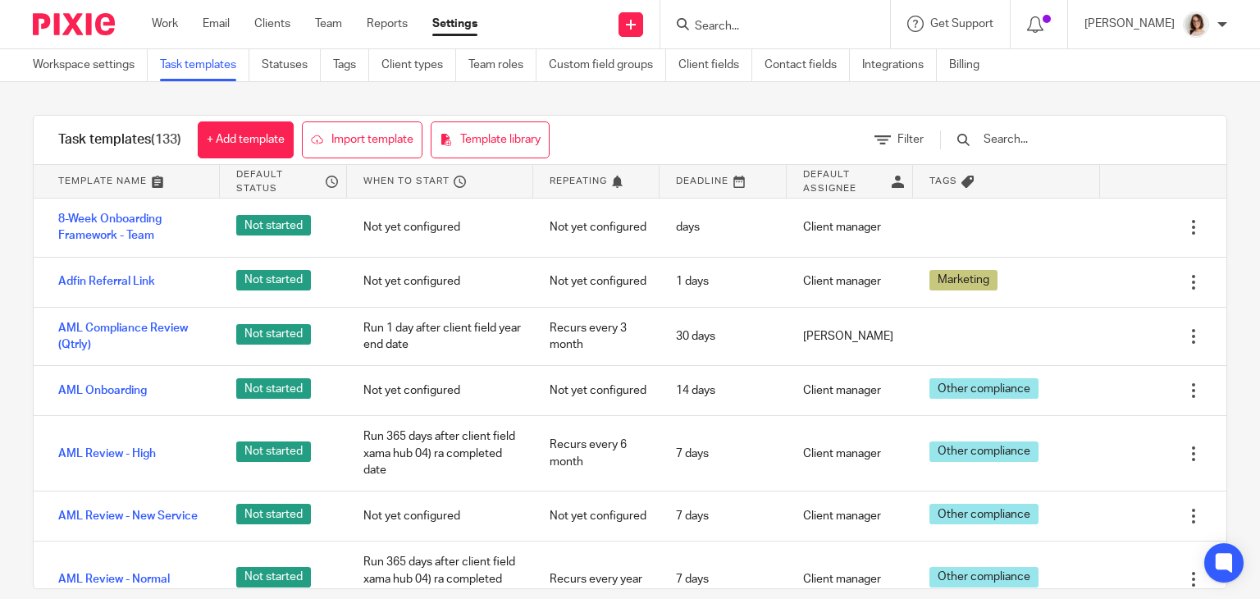
click at [1043, 135] on input "text" at bounding box center [1077, 139] width 191 height 18
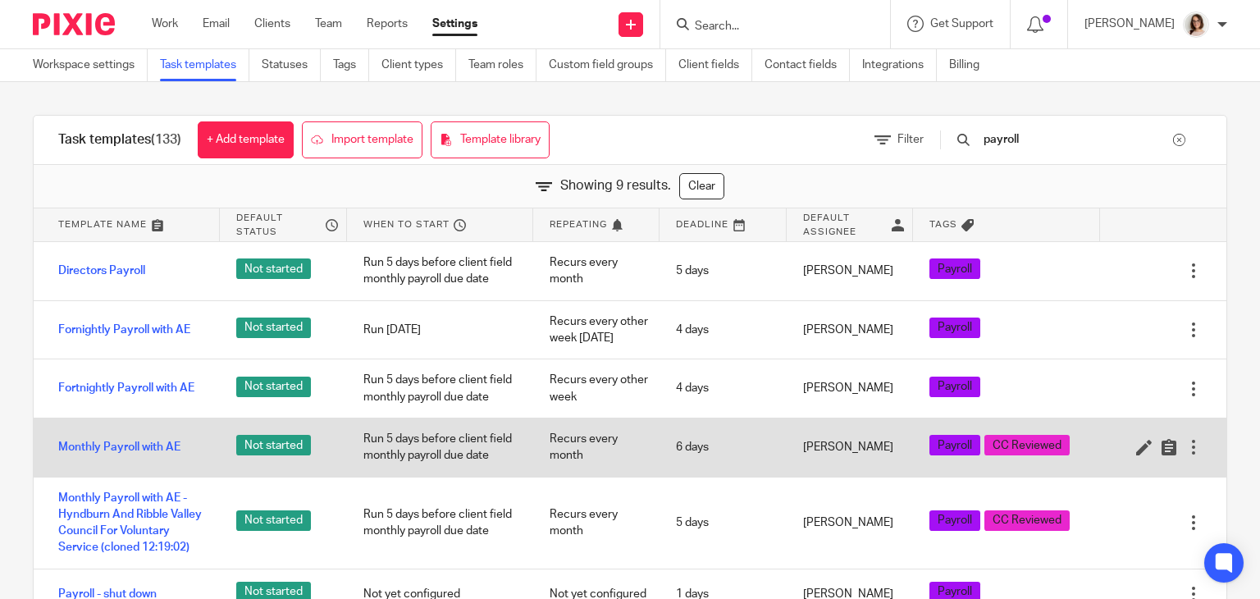
scroll to position [161, 0]
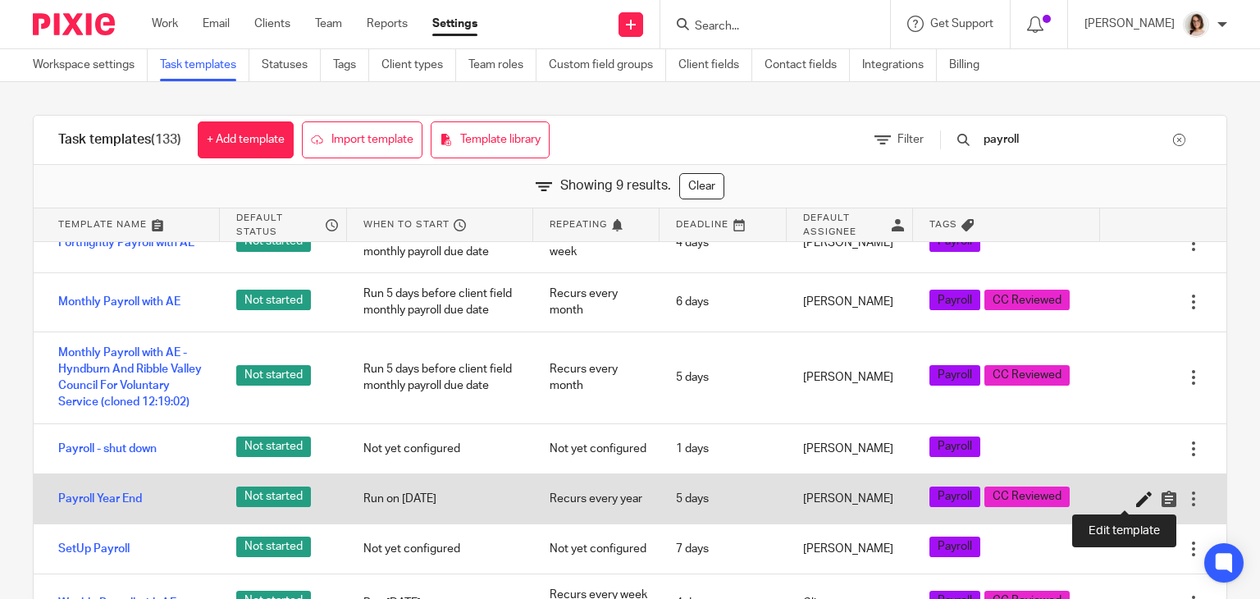
type input "payroll"
click at [1136, 496] on icon at bounding box center [1144, 499] width 16 height 16
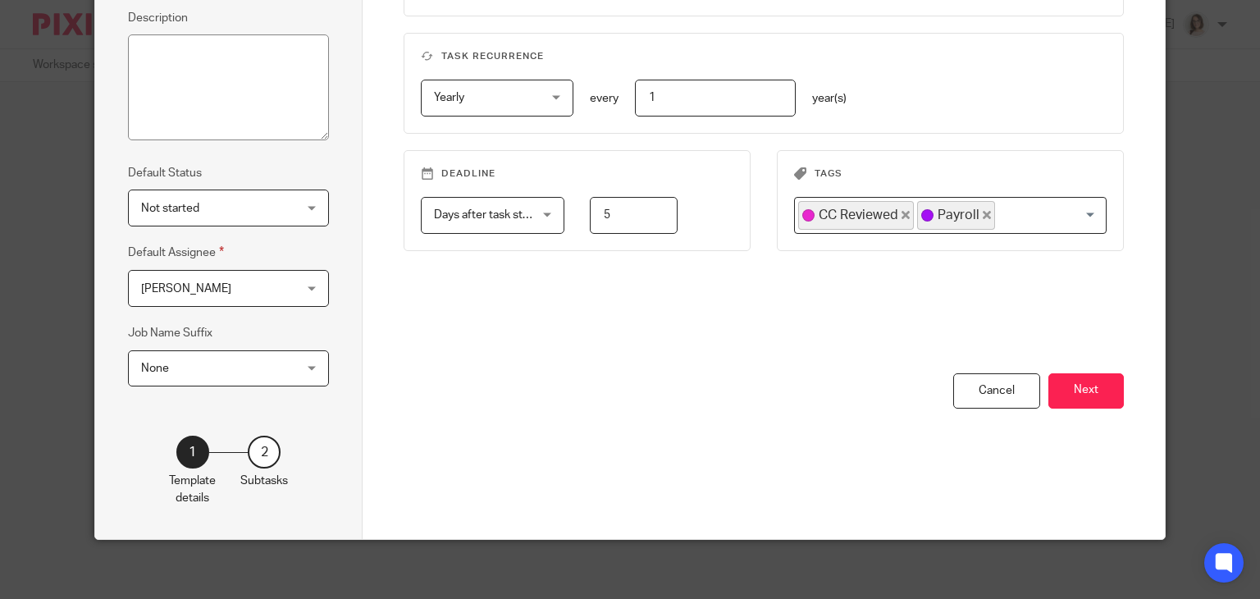
scroll to position [238, 0]
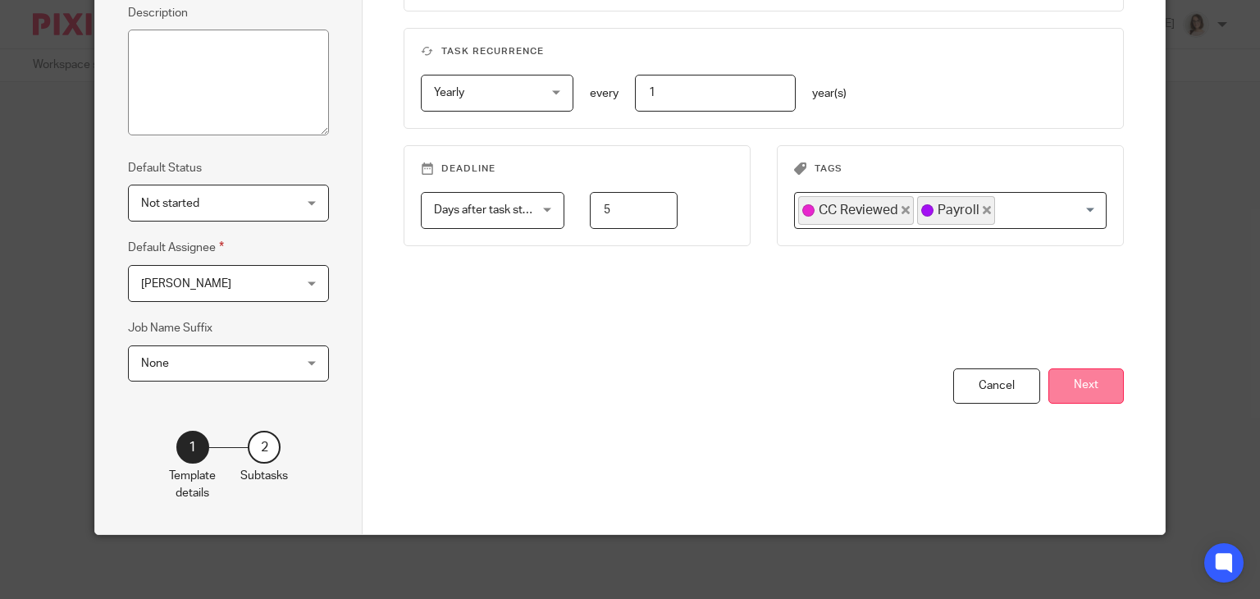
click at [1067, 371] on button "Next" at bounding box center [1086, 385] width 75 height 35
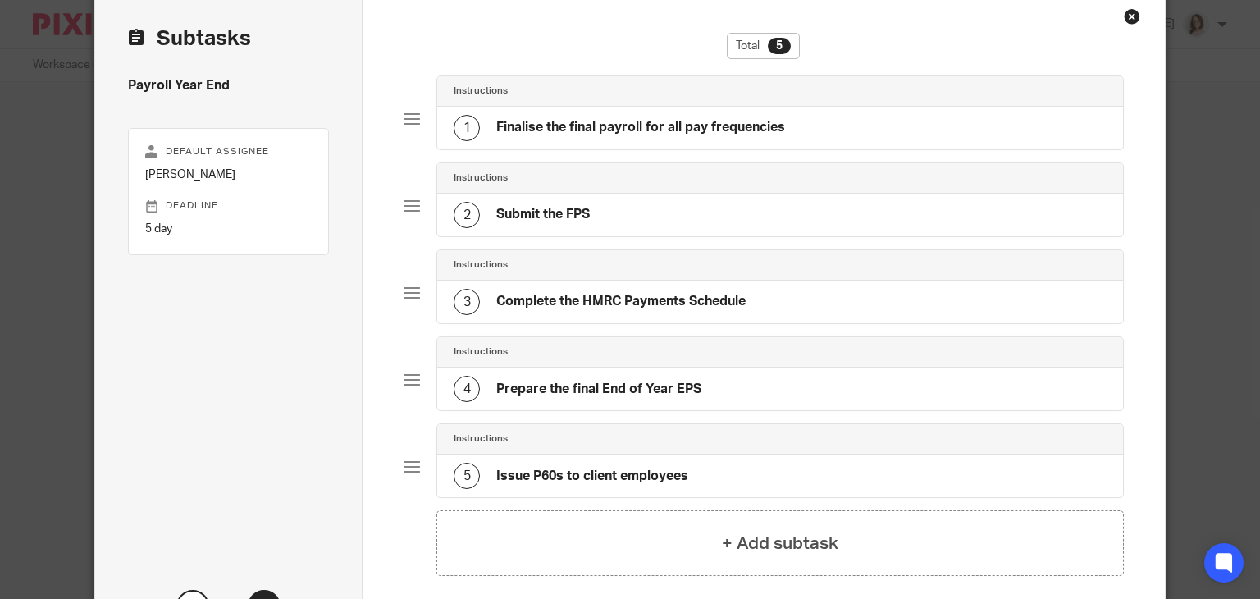
scroll to position [64, 0]
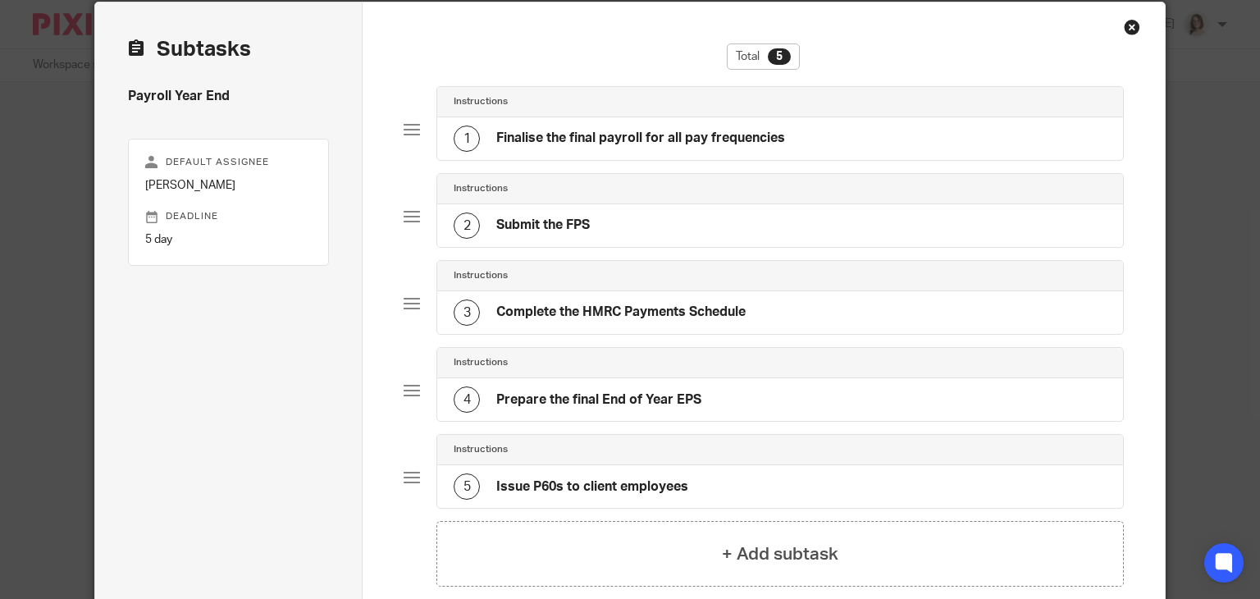
click at [643, 135] on h4 "Finalise the final payroll for all pay frequencies" at bounding box center [640, 138] width 289 height 17
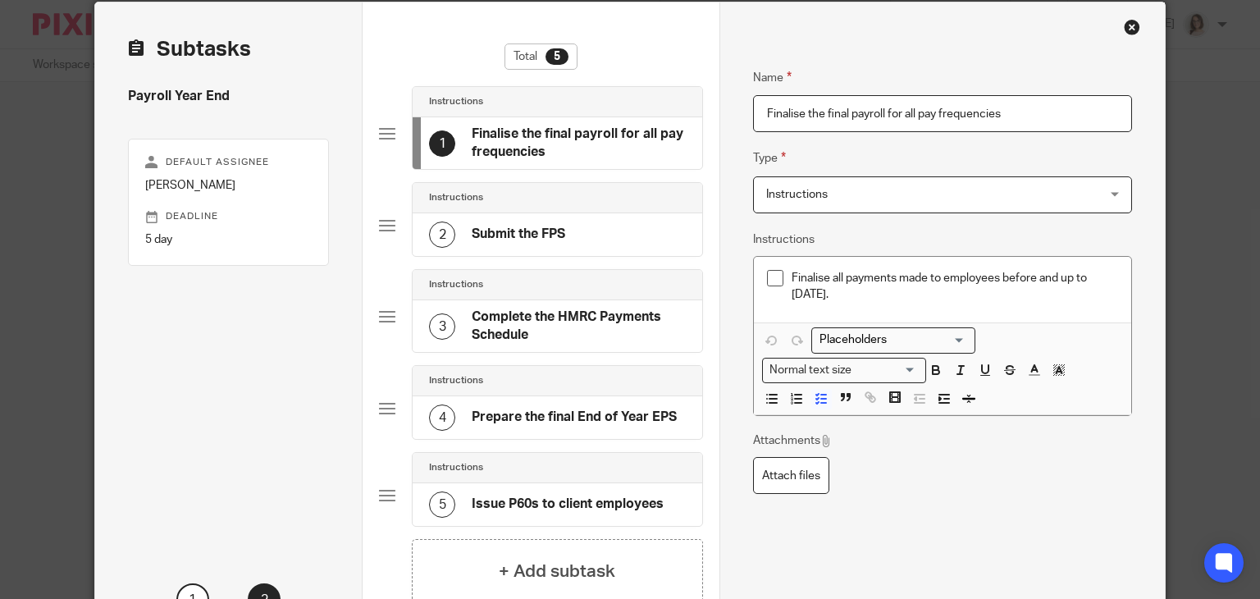
click at [520, 230] on h4 "Submit the FPS" at bounding box center [519, 234] width 94 height 17
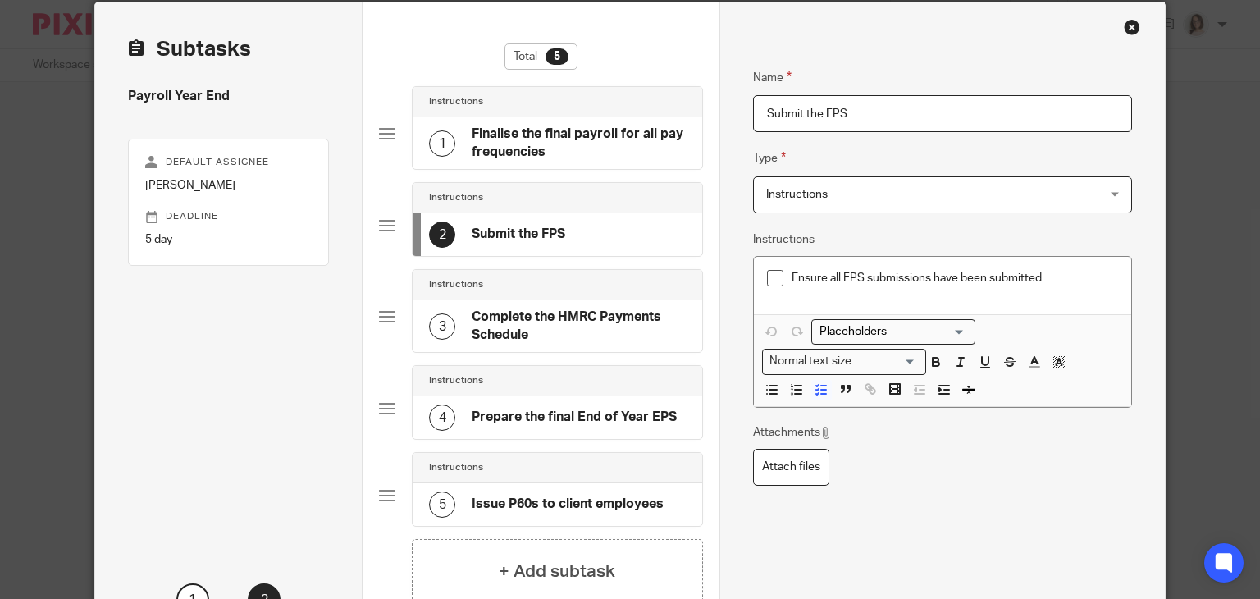
click at [542, 314] on h4 "Complete the HMRC Payments Schedule" at bounding box center [579, 325] width 214 height 35
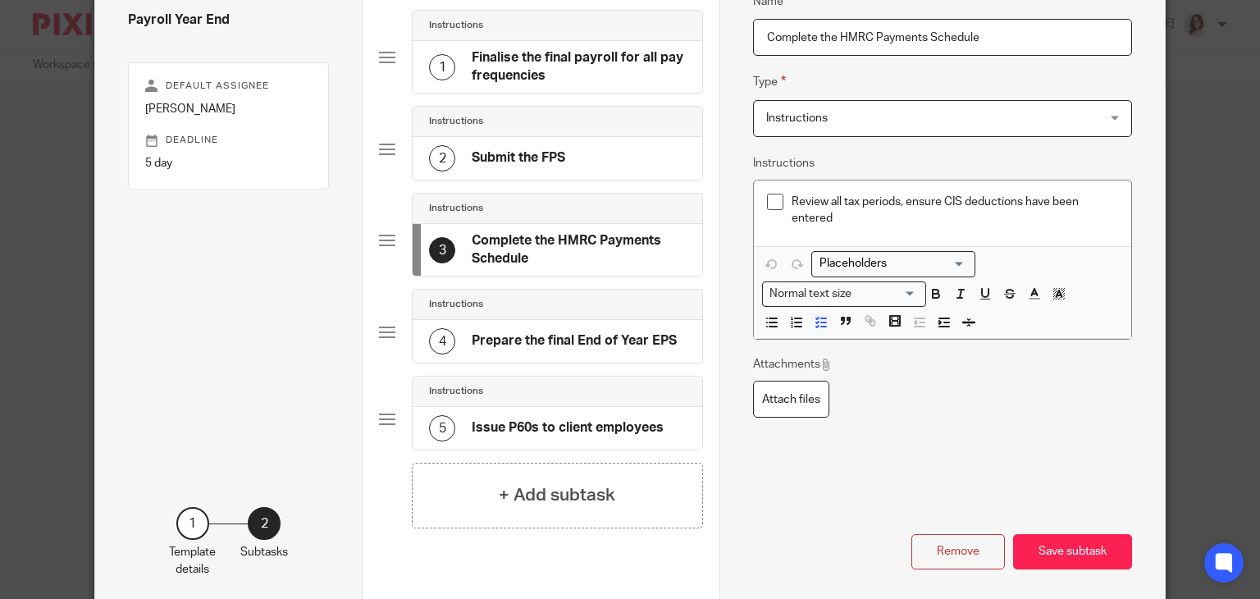
scroll to position [144, 0]
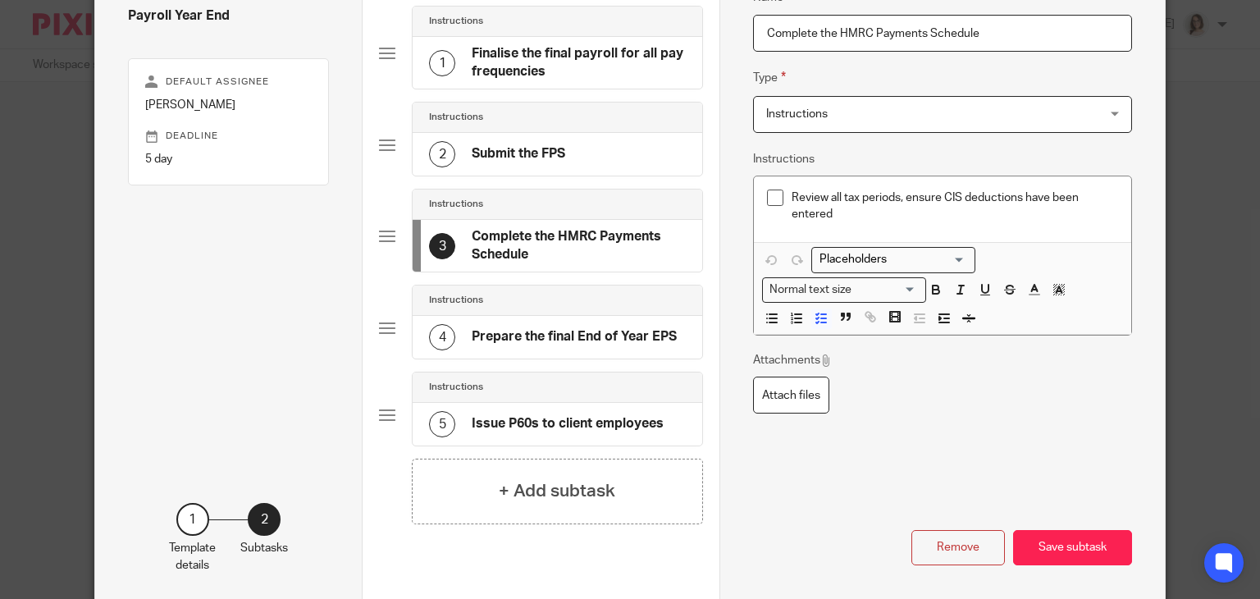
click at [542, 328] on h4 "Prepare the final End of Year EPS" at bounding box center [574, 336] width 205 height 17
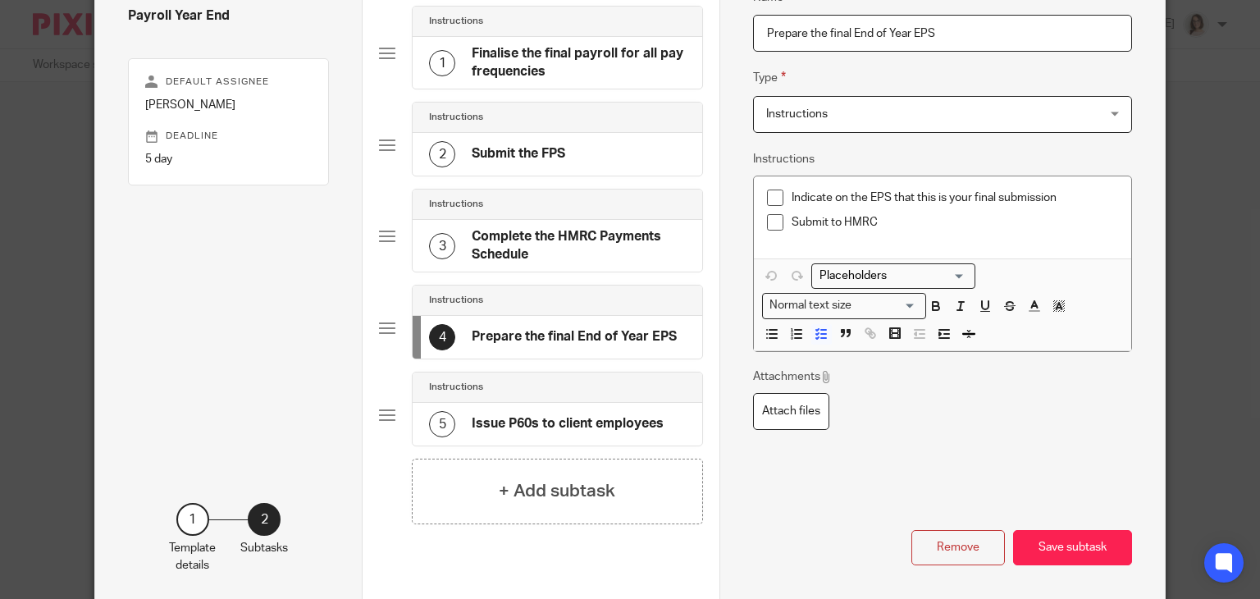
click at [544, 339] on h4 "Prepare the final End of Year EPS" at bounding box center [574, 336] width 205 height 17
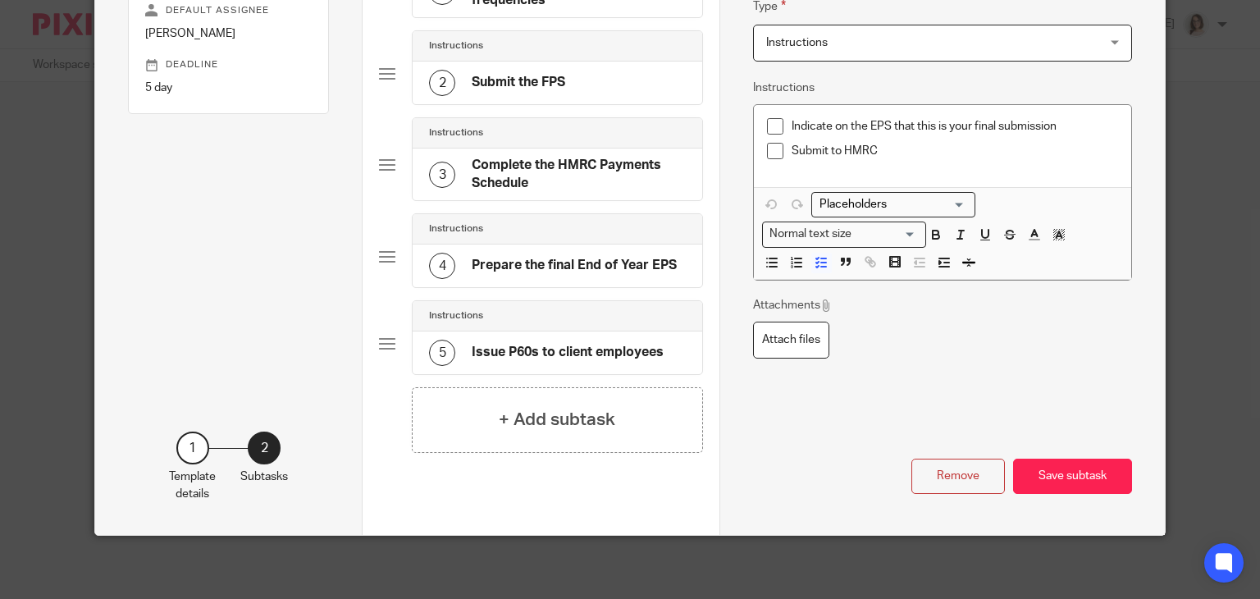
click at [563, 353] on h4 "Issue P60s to client employees" at bounding box center [568, 352] width 192 height 17
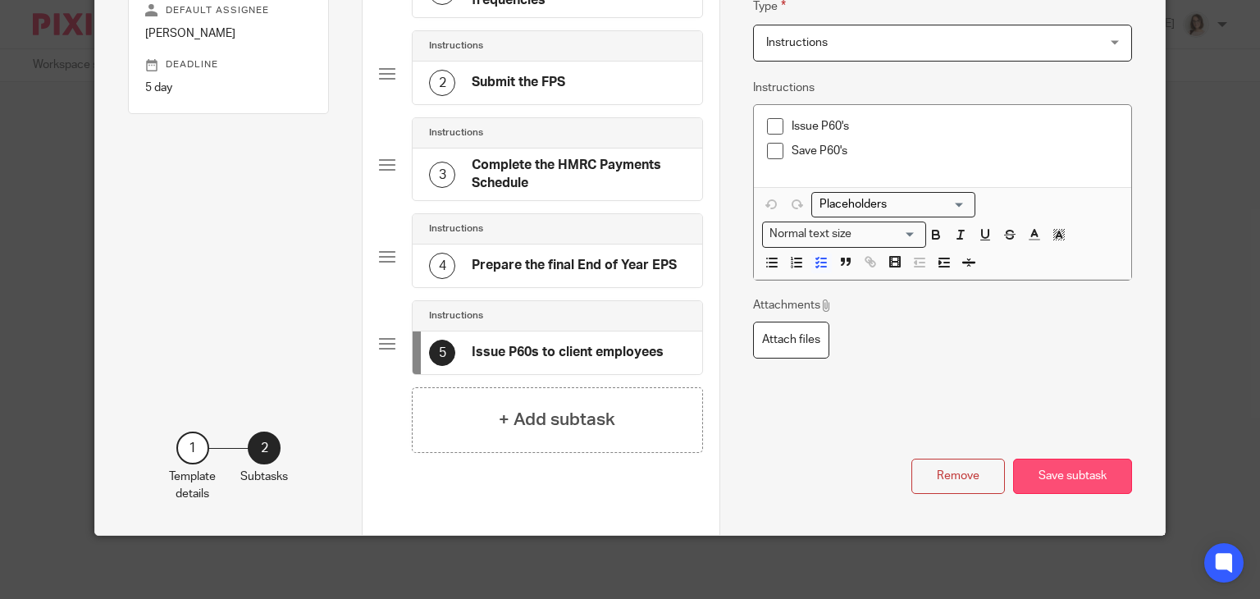
click at [1101, 481] on button "Save subtask" at bounding box center [1072, 476] width 119 height 35
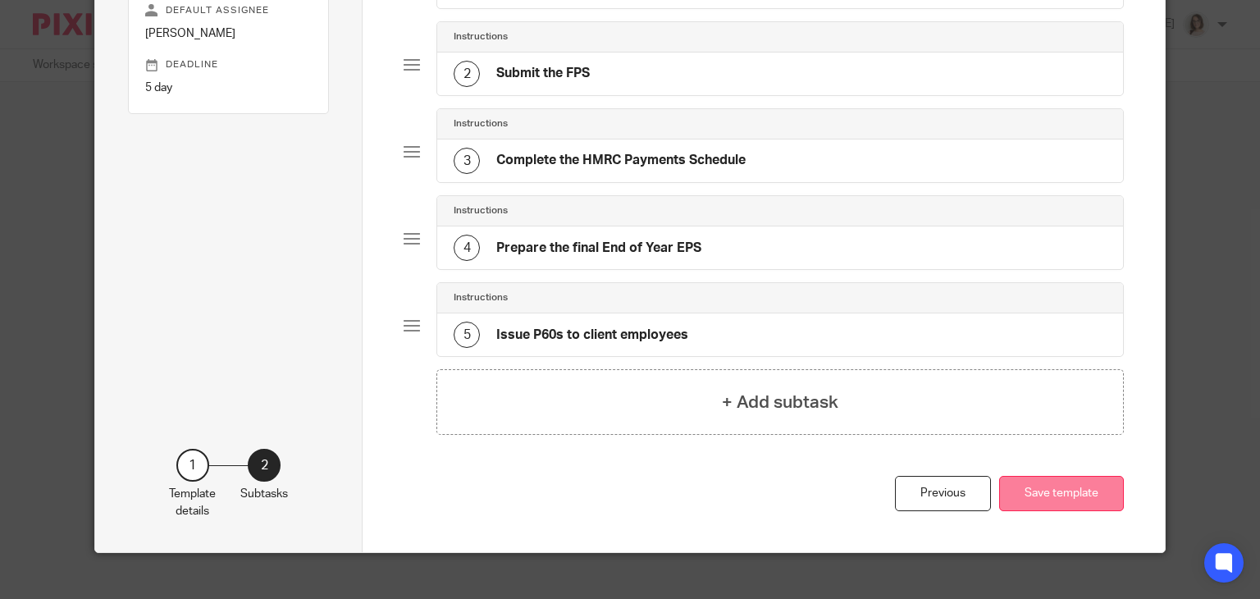
click at [1034, 477] on button "Save template" at bounding box center [1061, 493] width 125 height 35
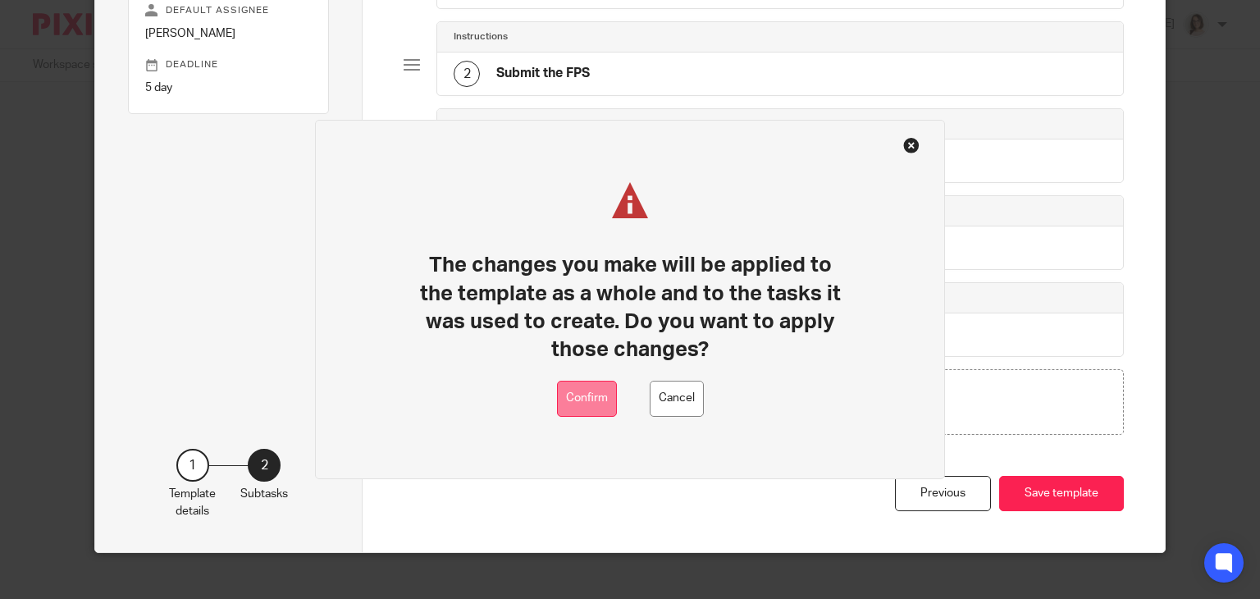
click at [597, 401] on button "Confirm" at bounding box center [587, 399] width 60 height 37
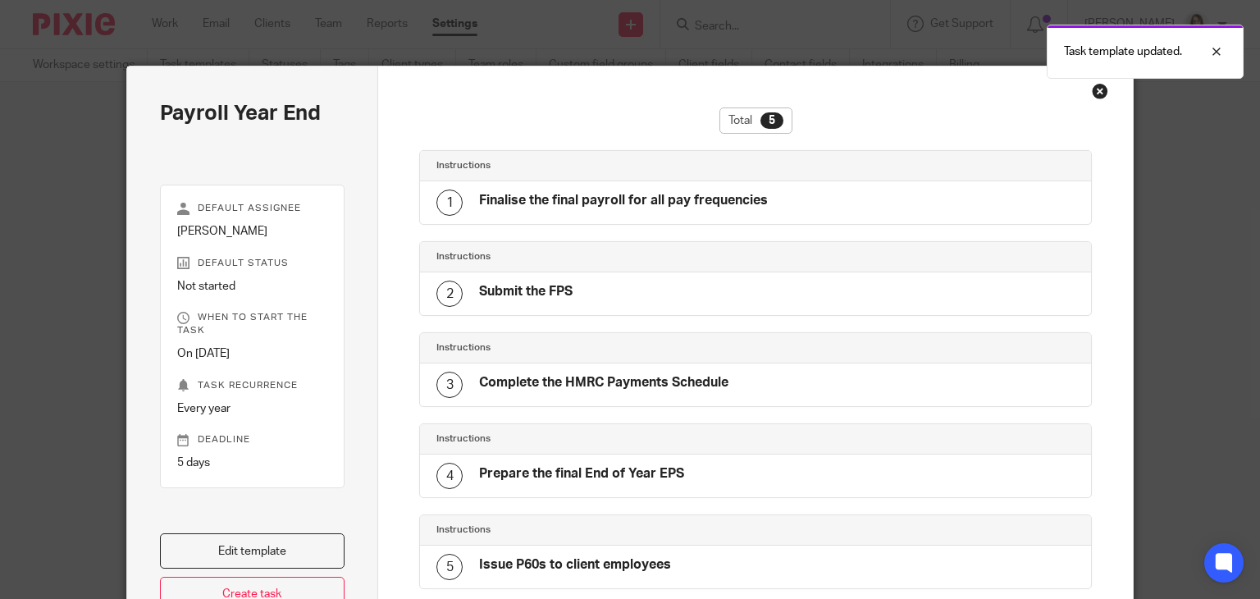
click at [1092, 93] on div "Close this dialog window" at bounding box center [1100, 91] width 16 height 16
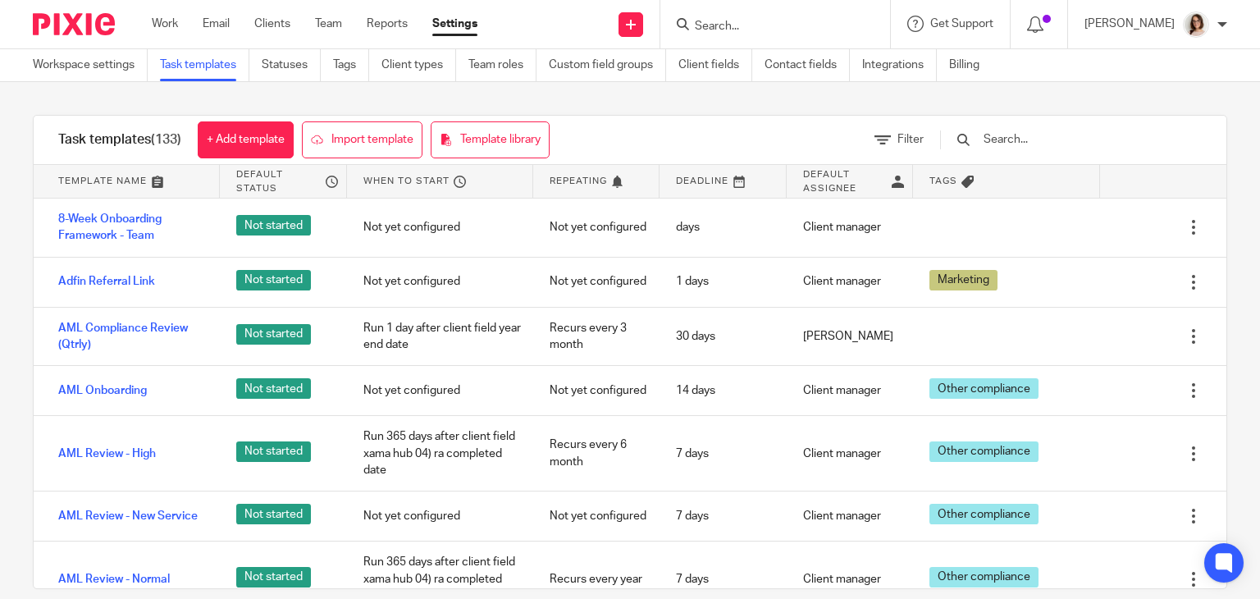
click at [1034, 144] on input "text" at bounding box center [1077, 139] width 191 height 18
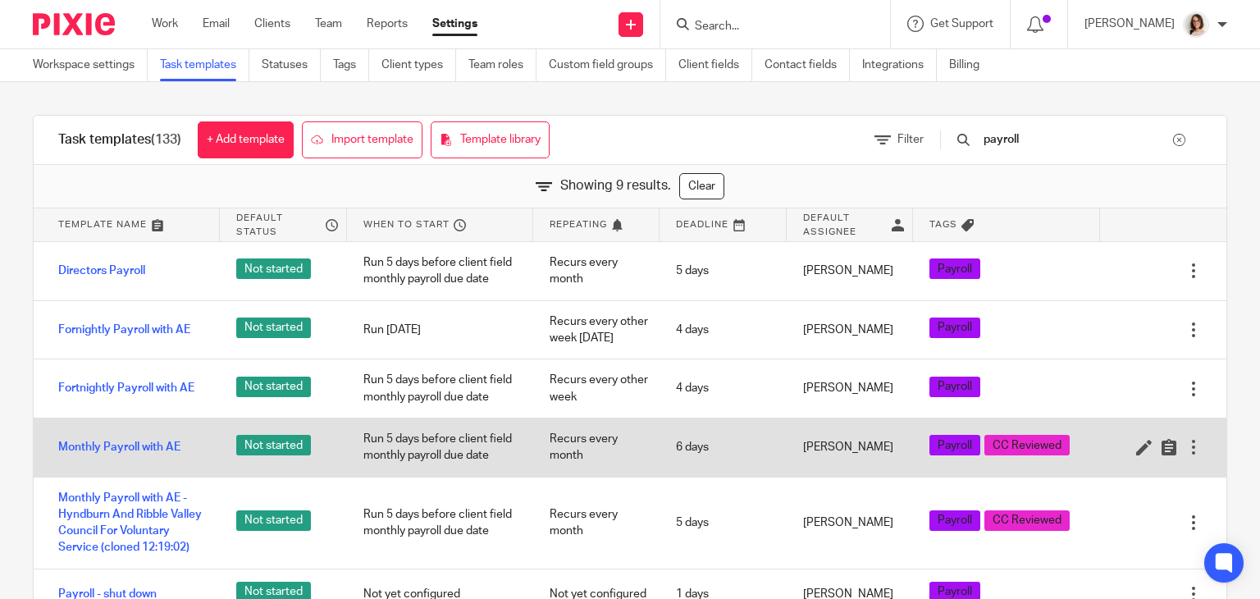
scroll to position [161, 0]
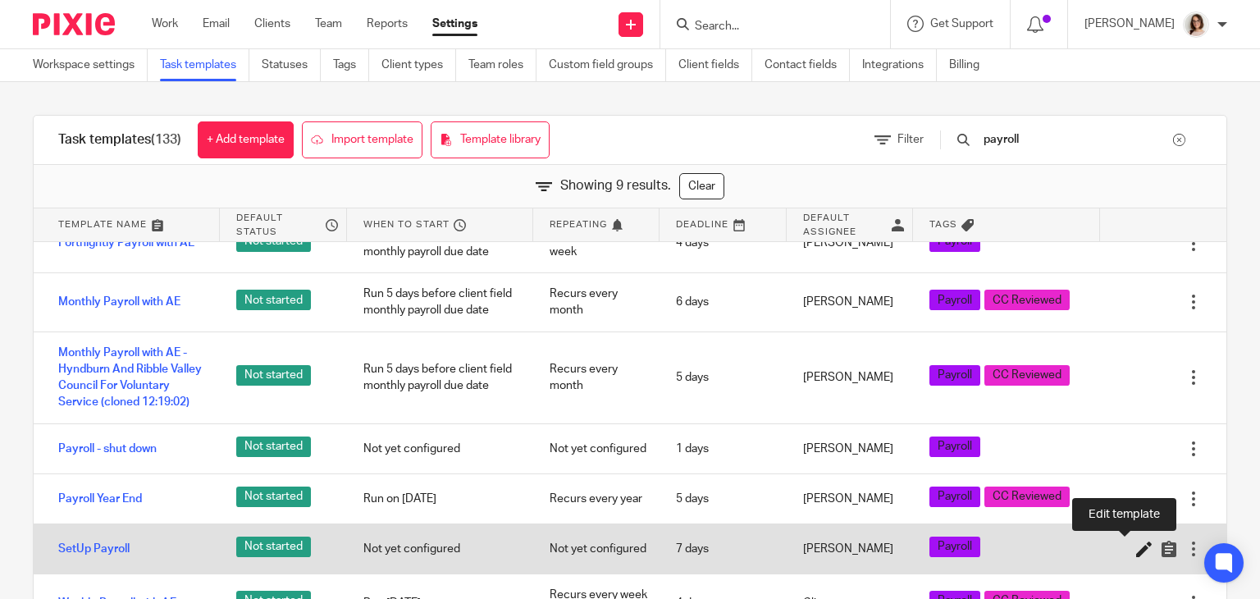
type input "payroll"
click at [1136, 546] on icon at bounding box center [1144, 549] width 16 height 16
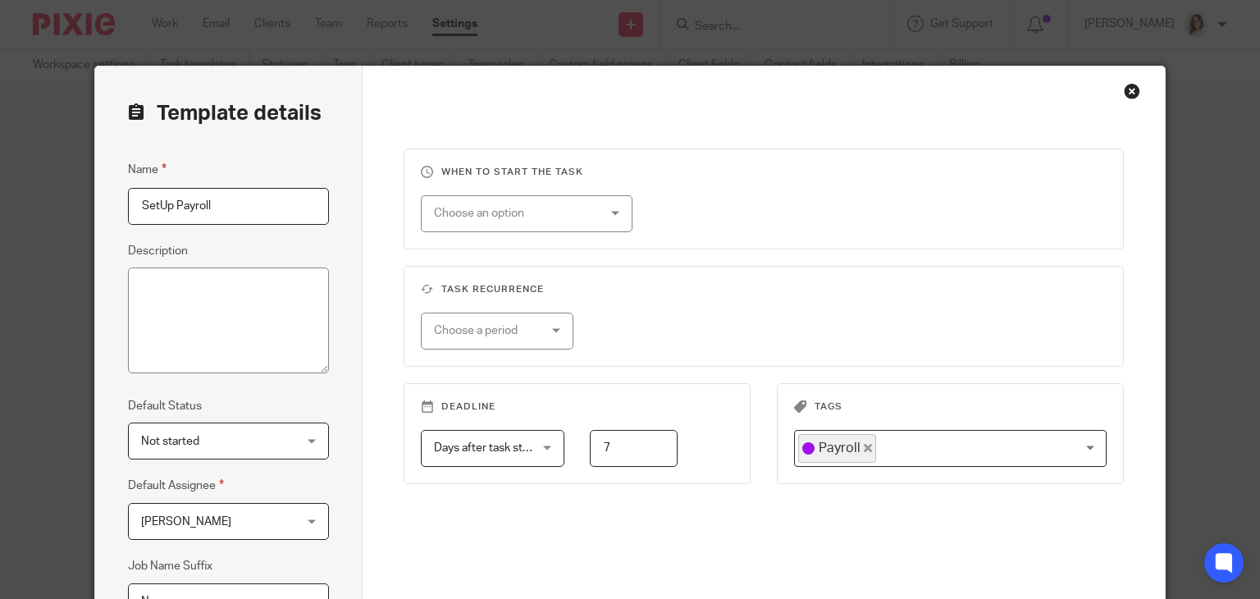
scroll to position [238, 0]
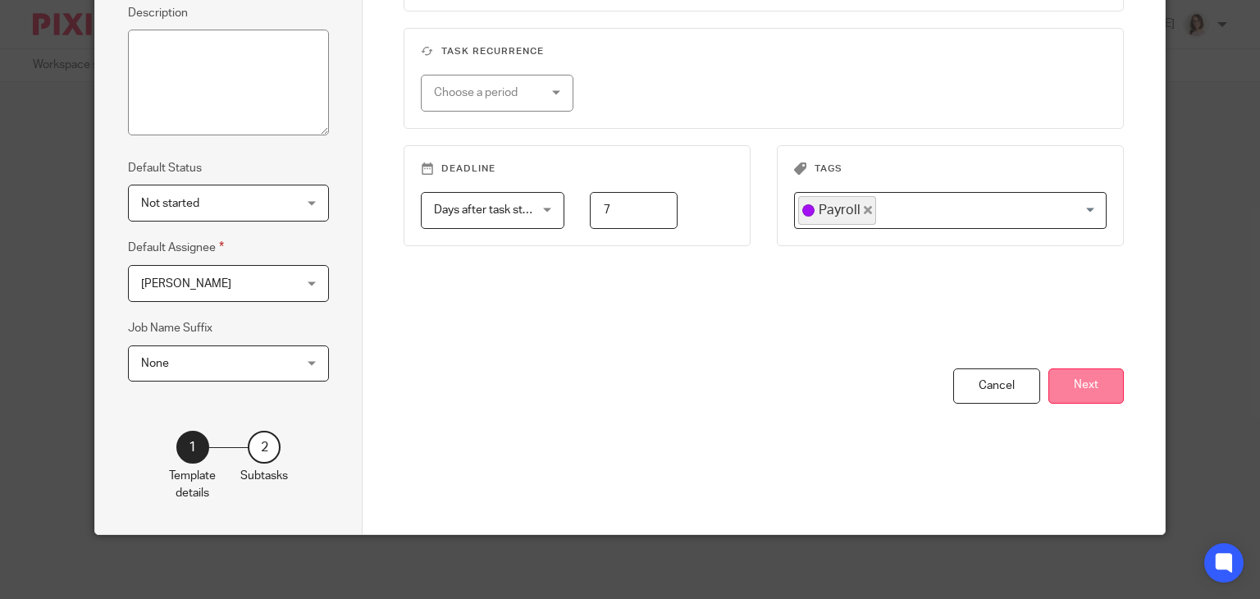
click at [1053, 391] on button "Next" at bounding box center [1086, 385] width 75 height 35
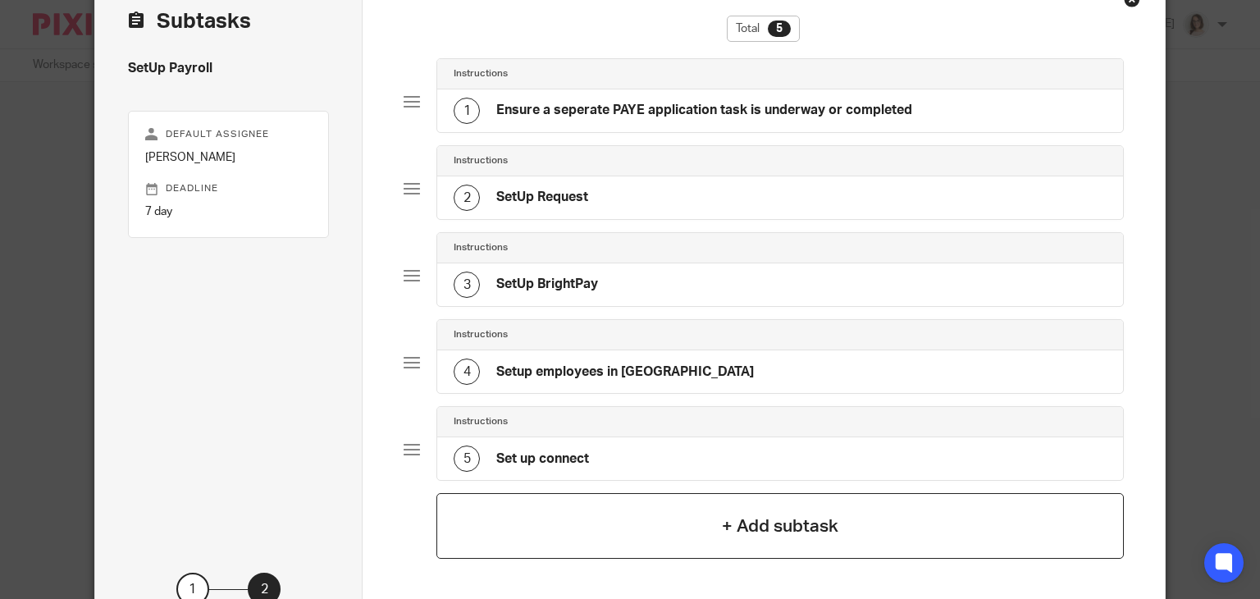
scroll to position [85, 0]
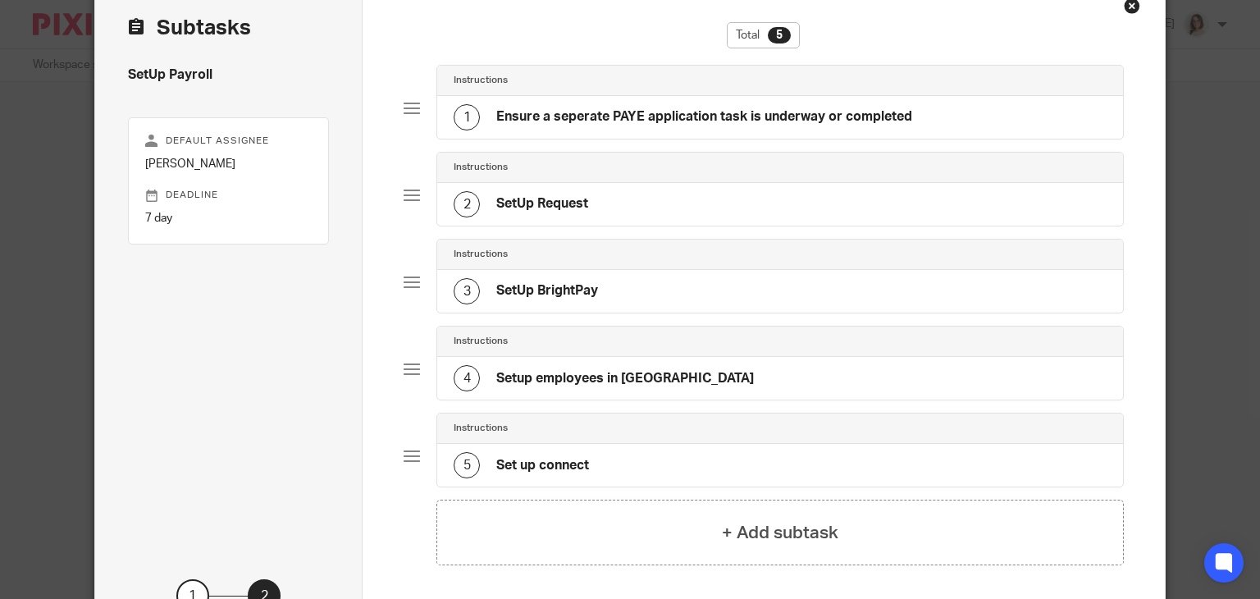
click at [647, 123] on h4 "Ensure a seperate PAYE application task is underway or completed" at bounding box center [704, 116] width 416 height 17
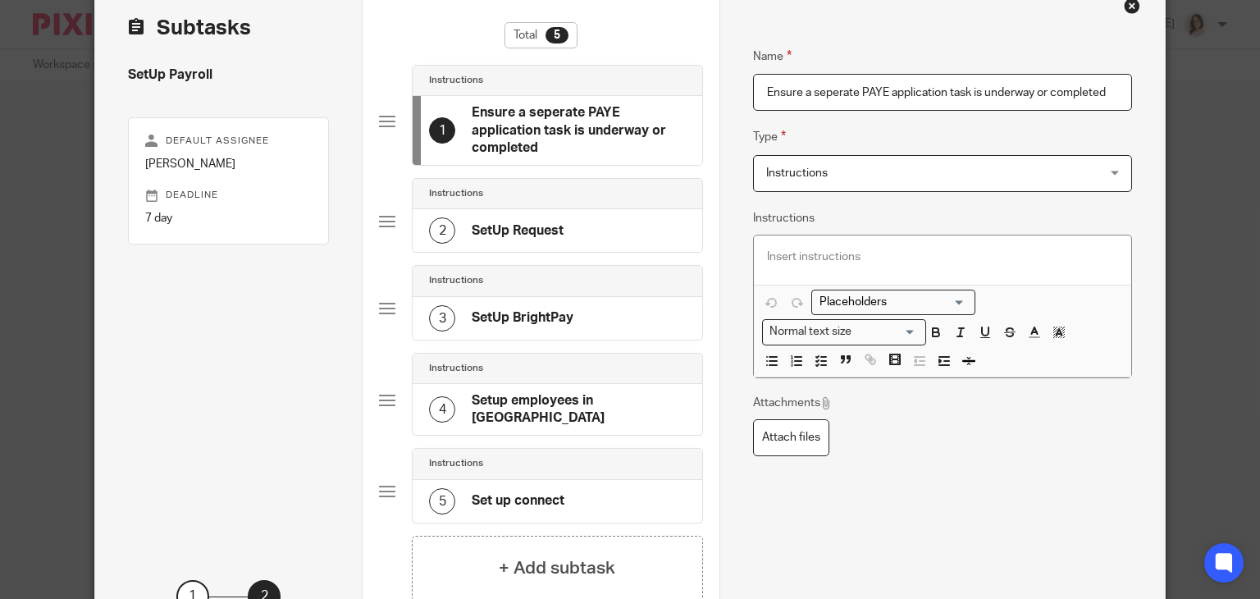
click at [556, 224] on h4 "SetUp Request" at bounding box center [518, 230] width 92 height 17
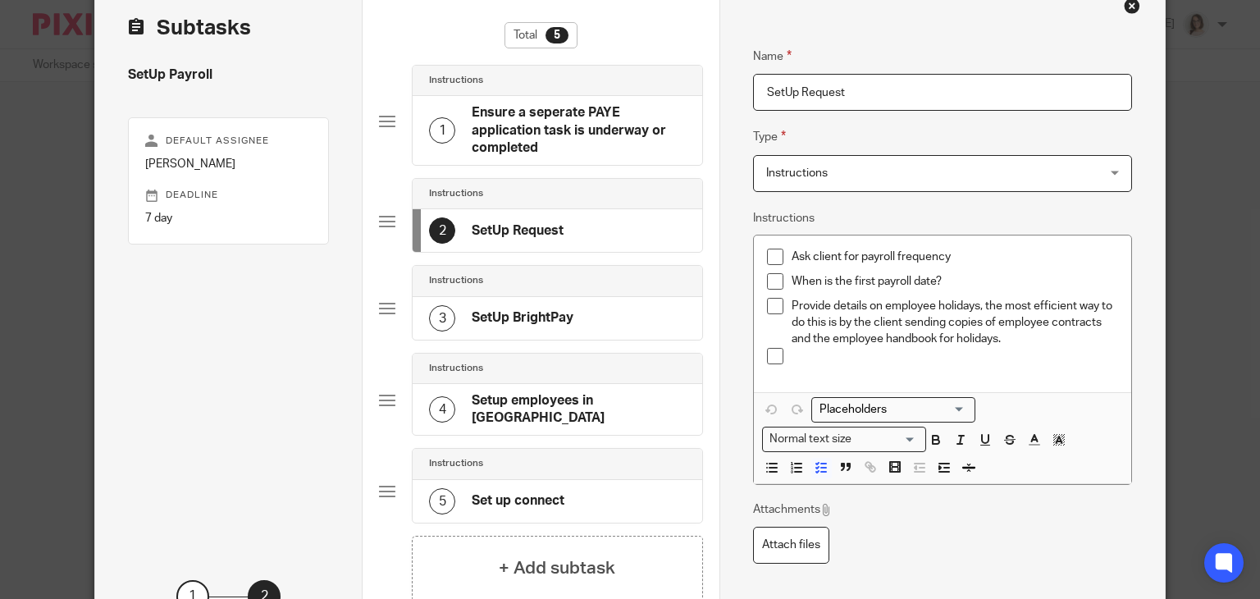
click at [532, 316] on h4 "SetUp BrightPay" at bounding box center [523, 317] width 102 height 17
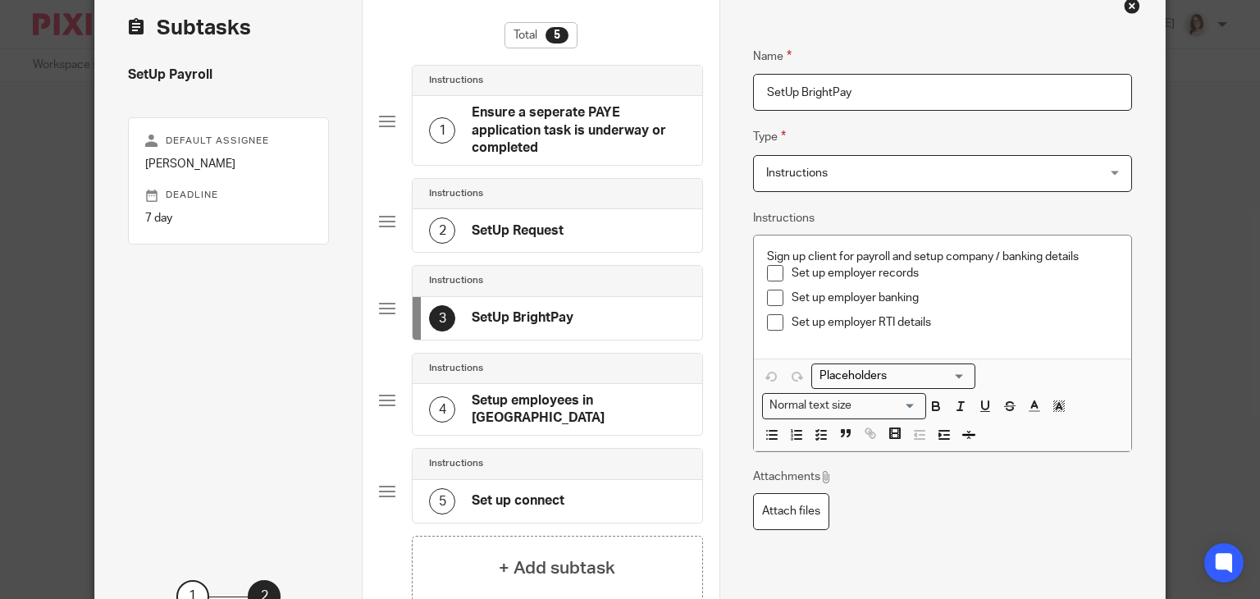
click at [518, 404] on h4 "Setup employees in BrightPay" at bounding box center [579, 409] width 214 height 35
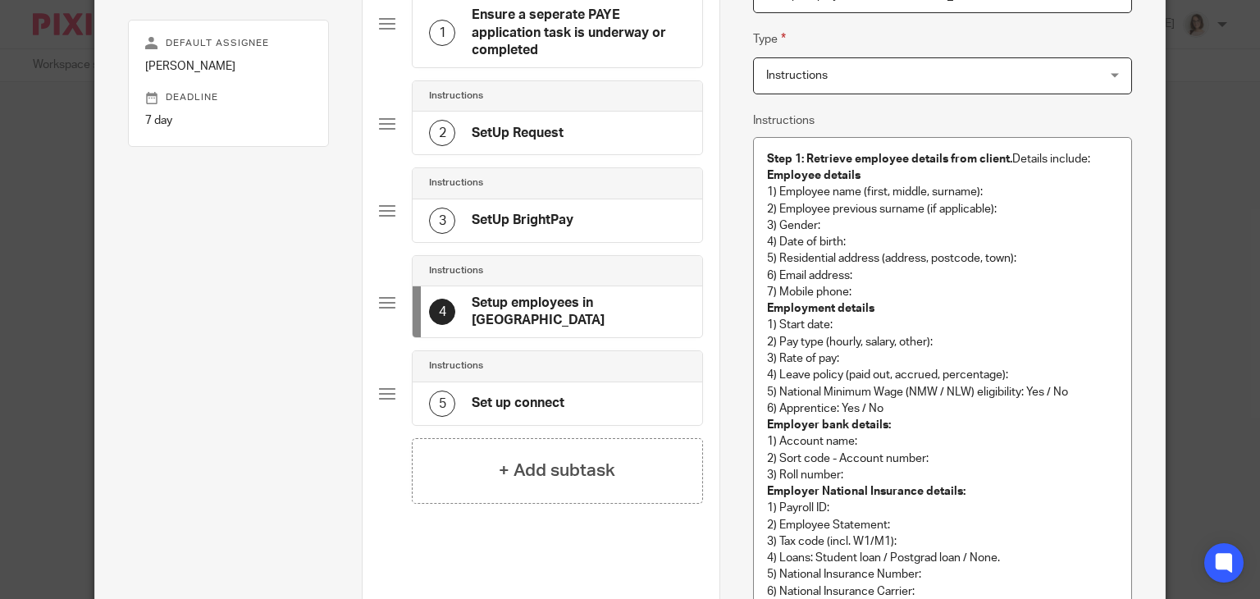
scroll to position [167, 0]
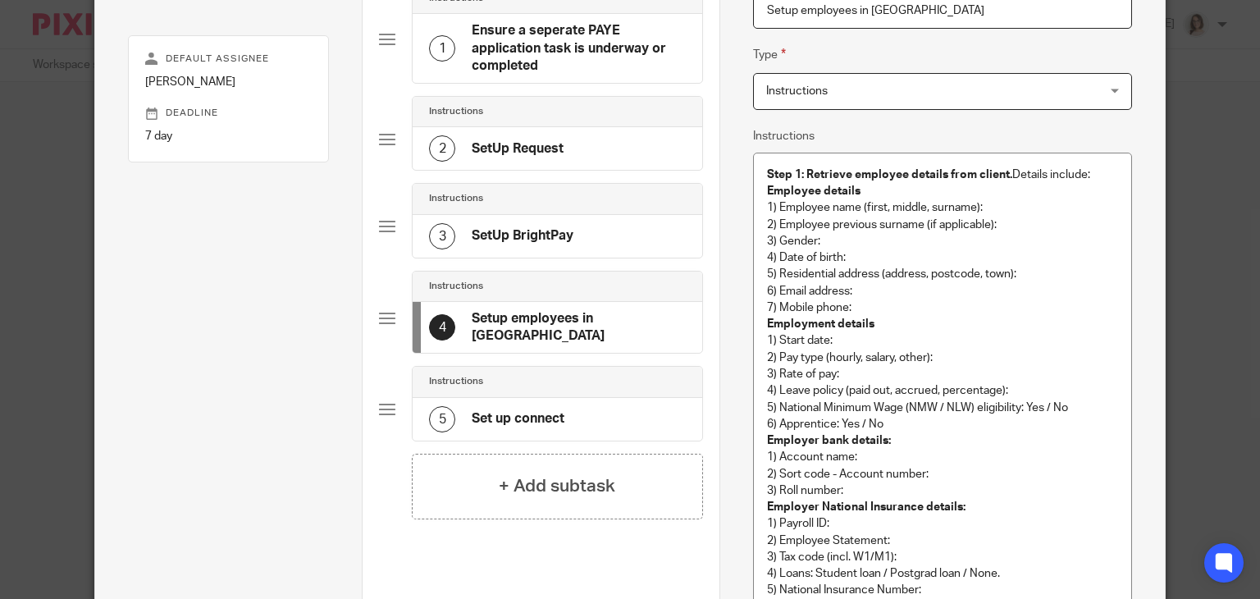
click at [505, 410] on h4 "Set up connect" at bounding box center [518, 418] width 93 height 17
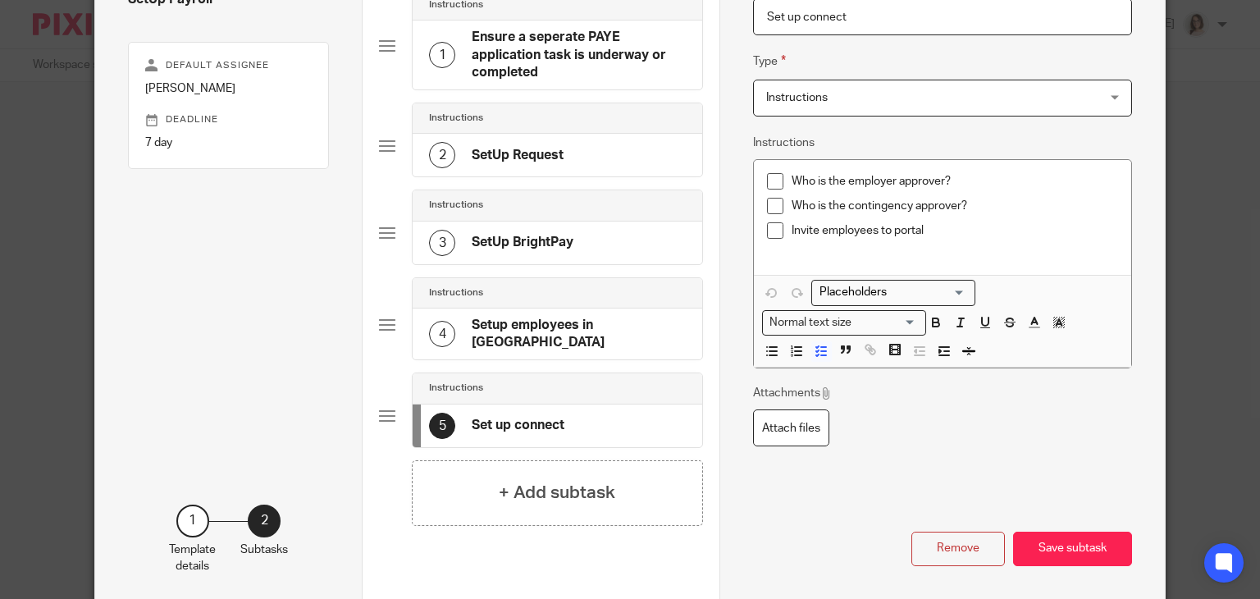
scroll to position [224, 0]
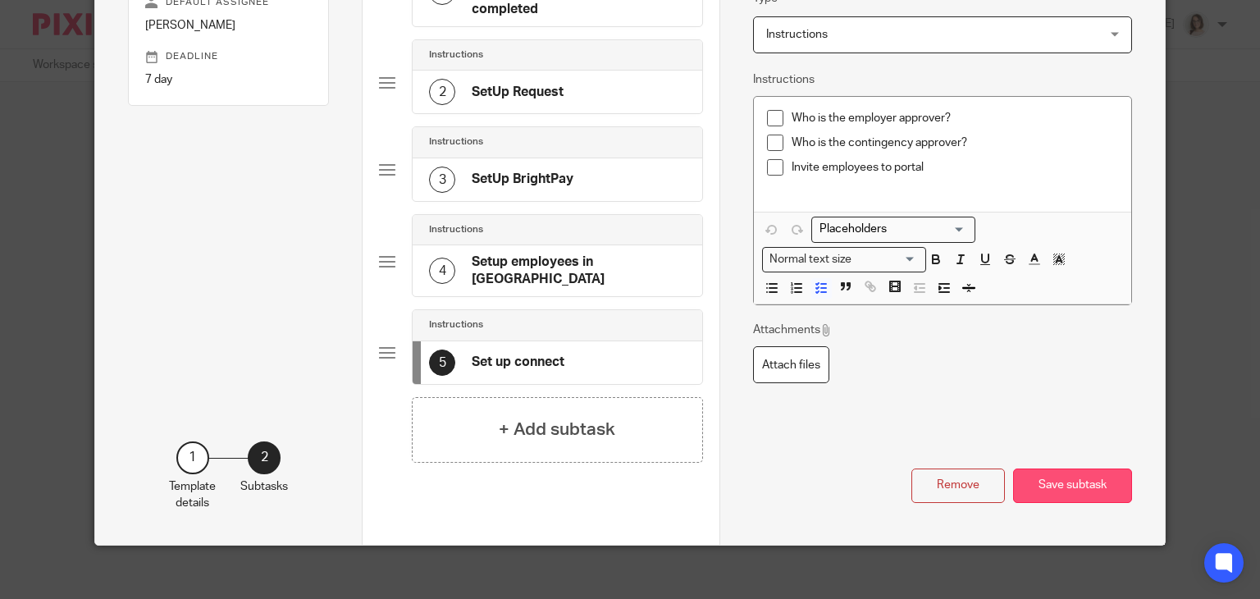
click at [1025, 468] on button "Save subtask" at bounding box center [1072, 485] width 119 height 35
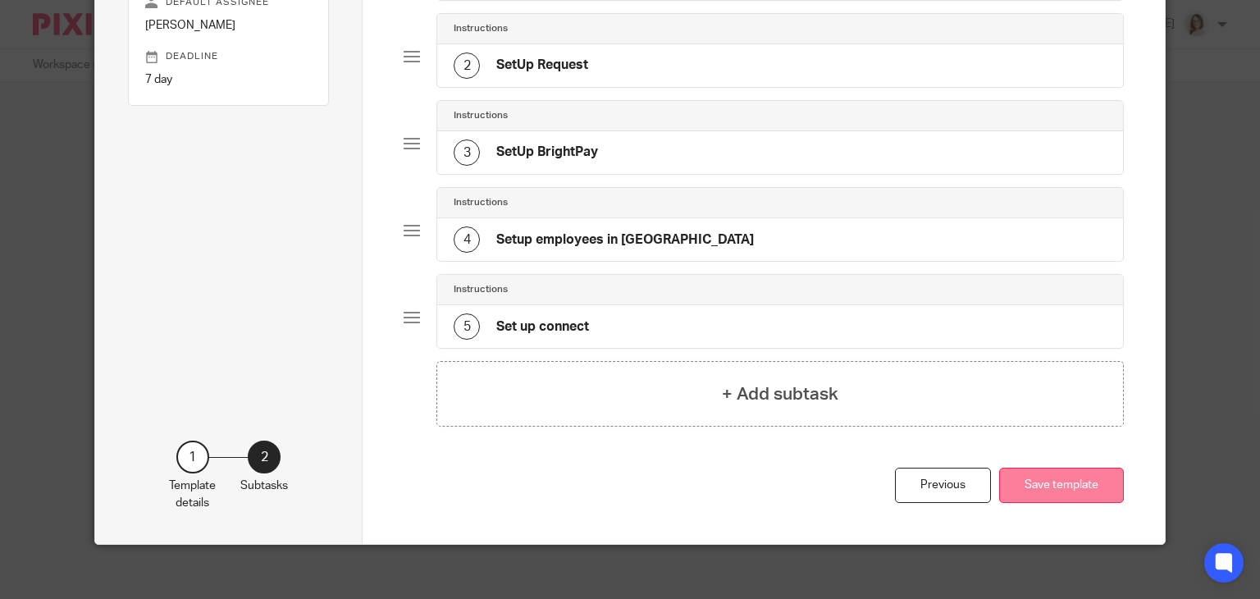
click at [1025, 468] on button "Save template" at bounding box center [1061, 485] width 125 height 35
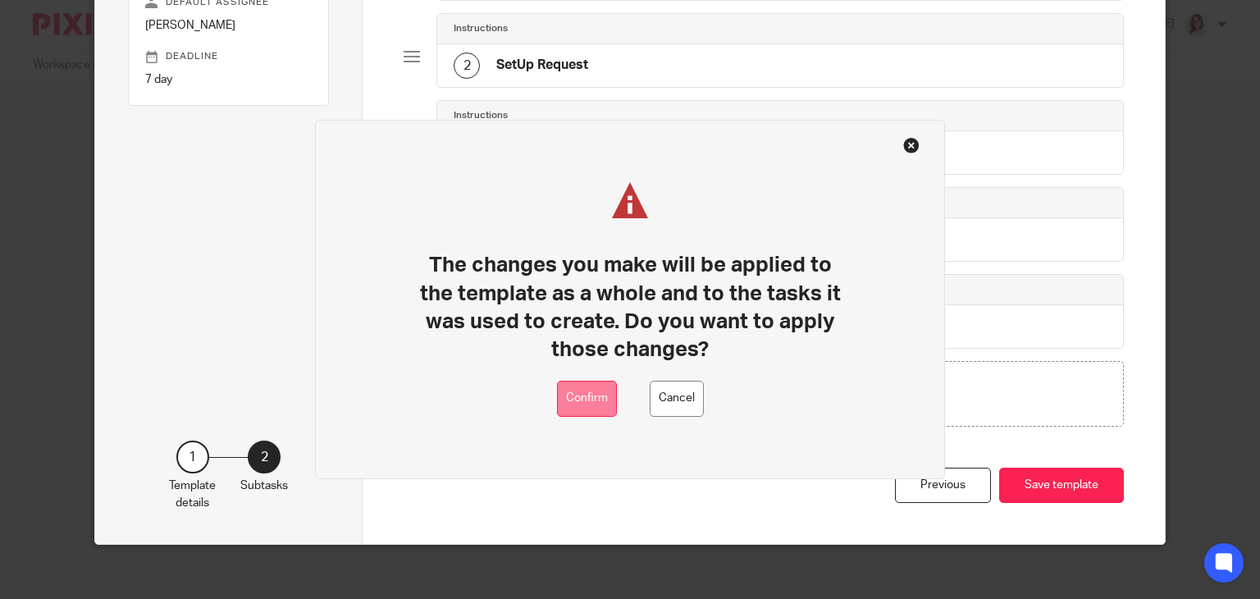
click at [590, 397] on button "Confirm" at bounding box center [587, 399] width 60 height 37
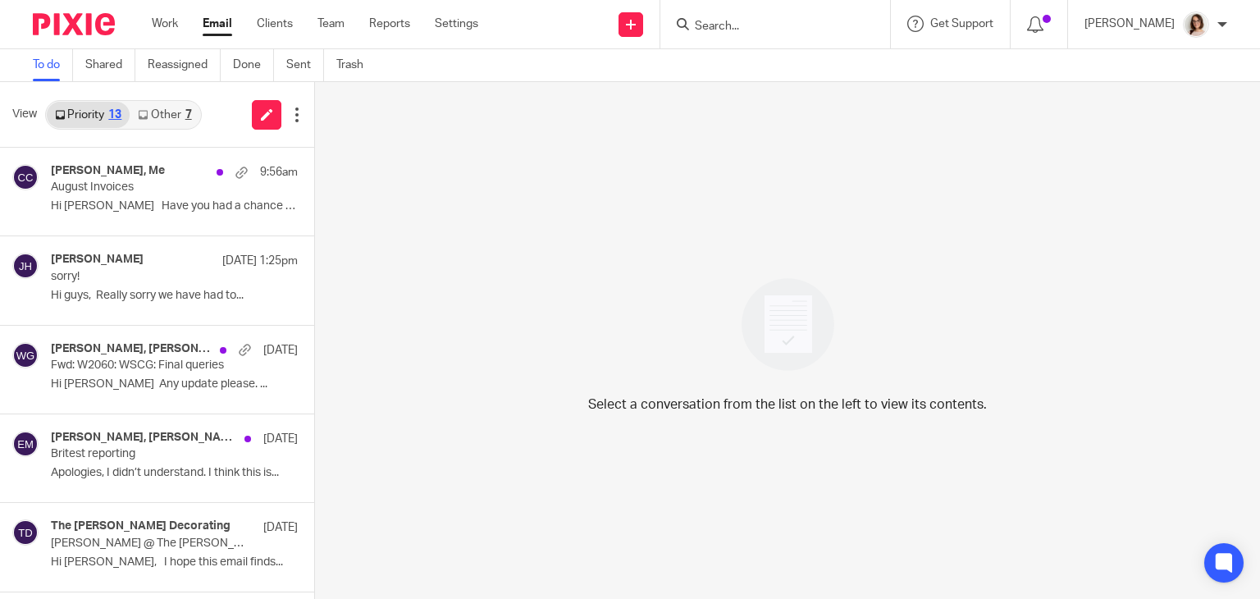
click at [220, 24] on link "Email" at bounding box center [218, 24] width 30 height 16
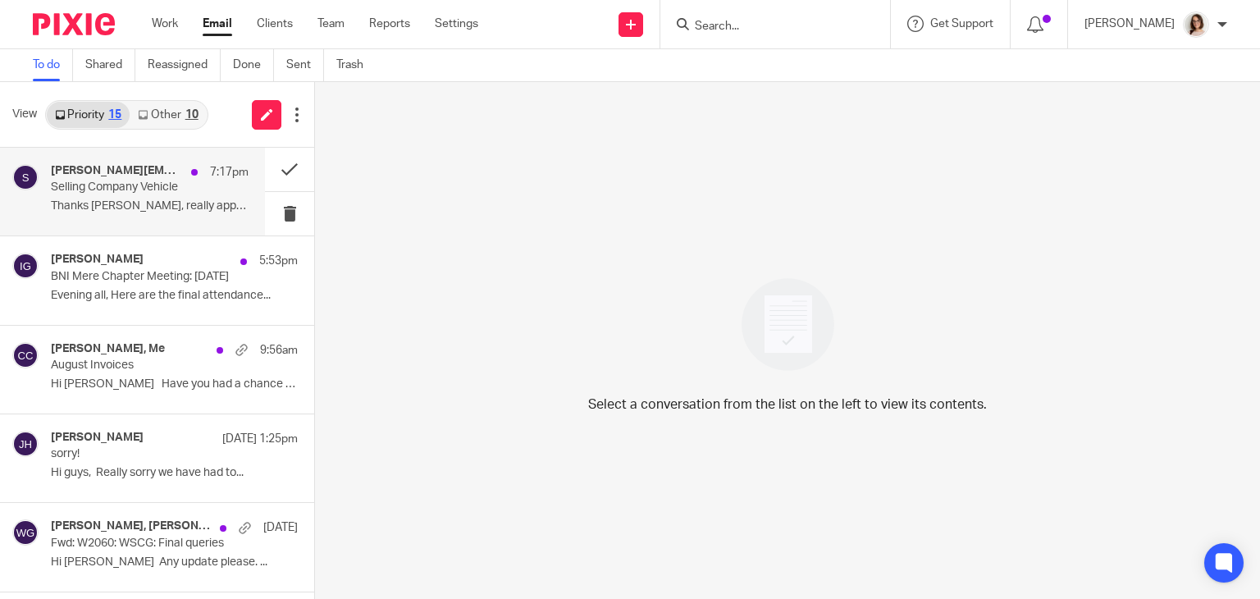
click at [168, 185] on p "Selling Company Vehicle" at bounding box center [130, 188] width 158 height 14
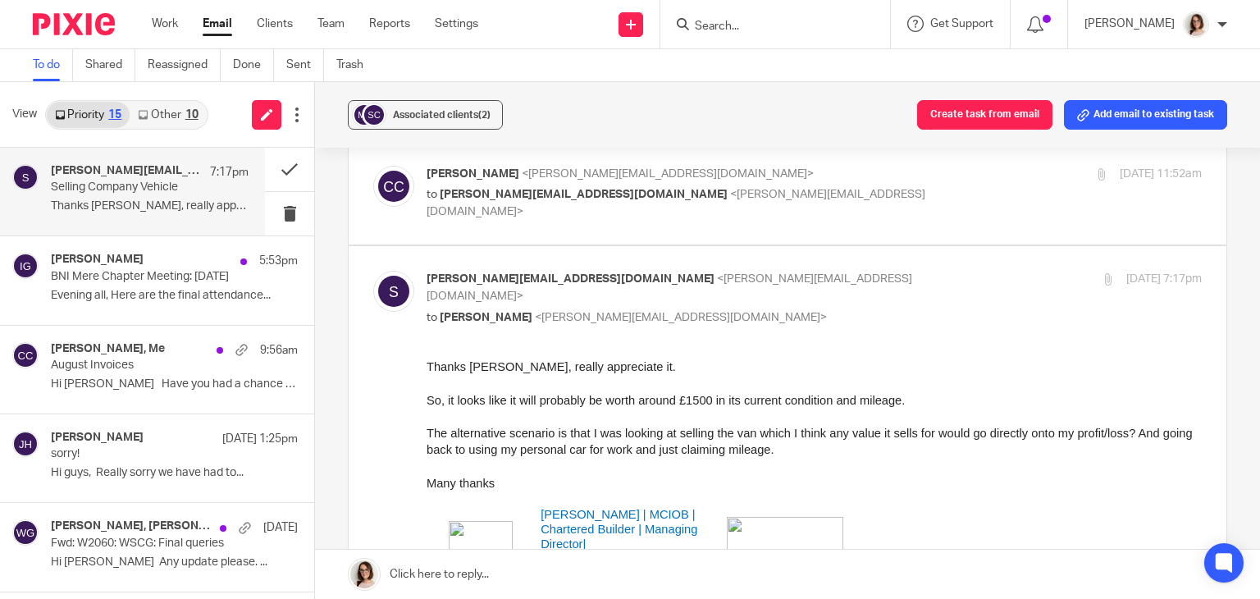
scroll to position [183, 0]
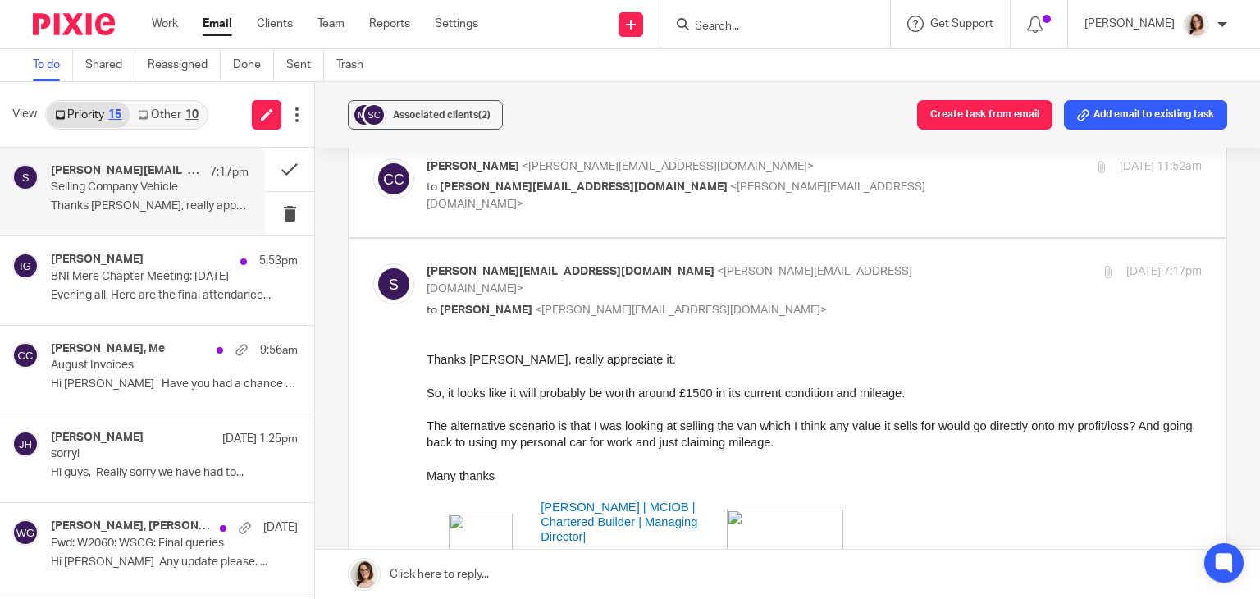
click at [166, 116] on link "Other 10" at bounding box center [168, 115] width 76 height 26
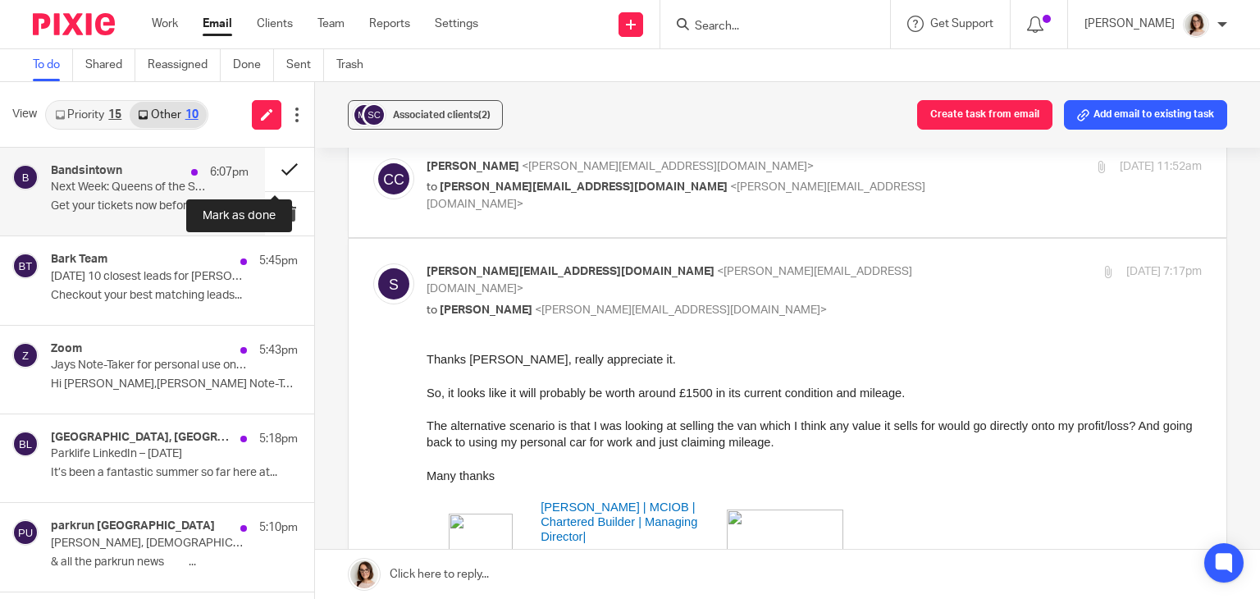
click at [265, 171] on button at bounding box center [289, 169] width 49 height 43
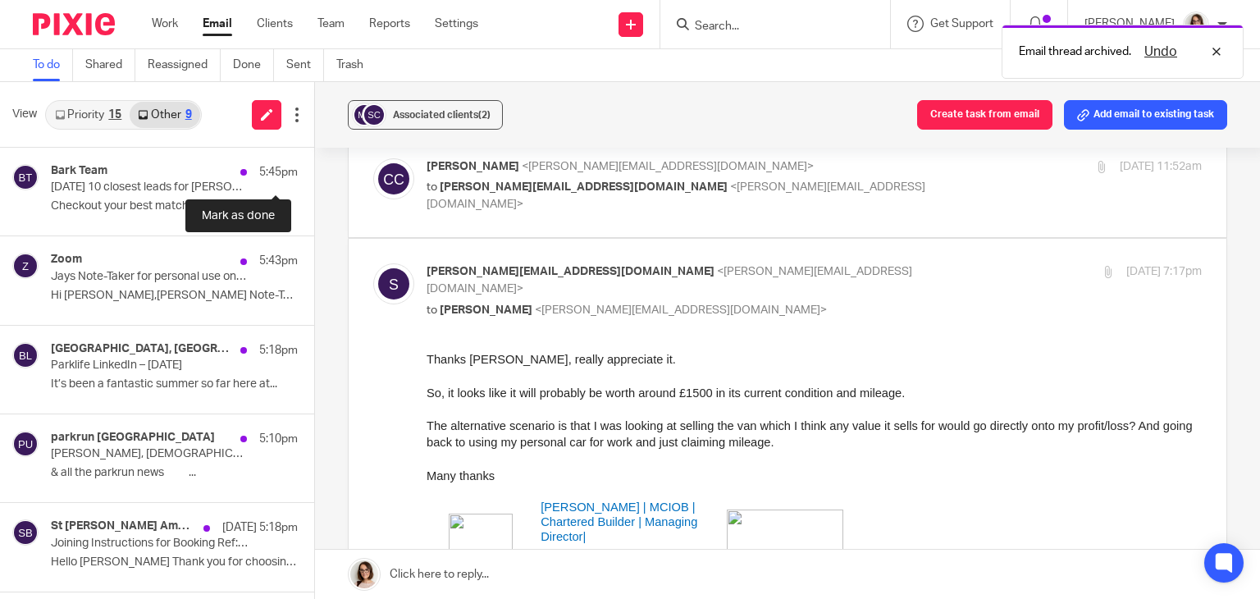
click at [314, 171] on button at bounding box center [320, 169] width 13 height 43
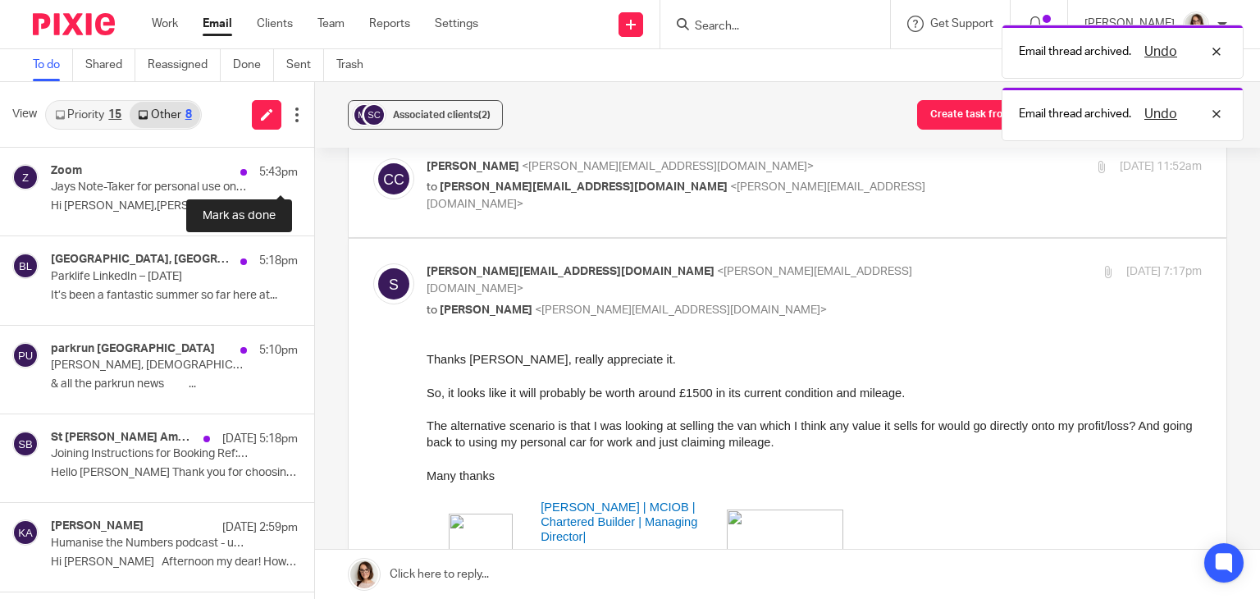
click at [314, 171] on button at bounding box center [320, 169] width 13 height 43
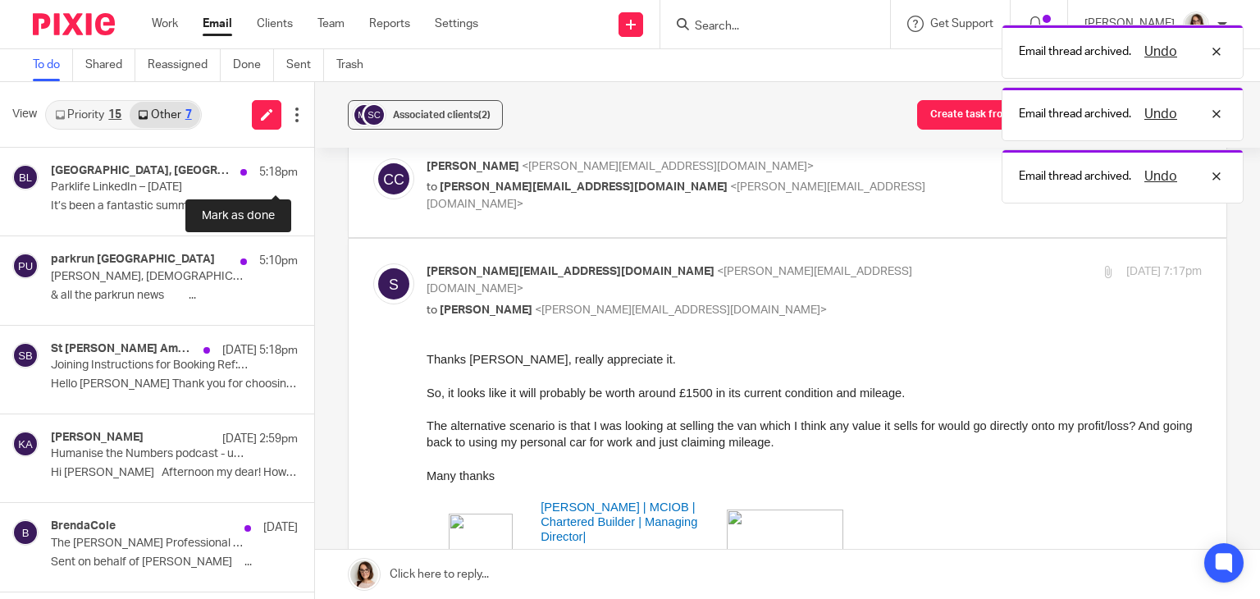
click at [314, 171] on button at bounding box center [320, 169] width 13 height 43
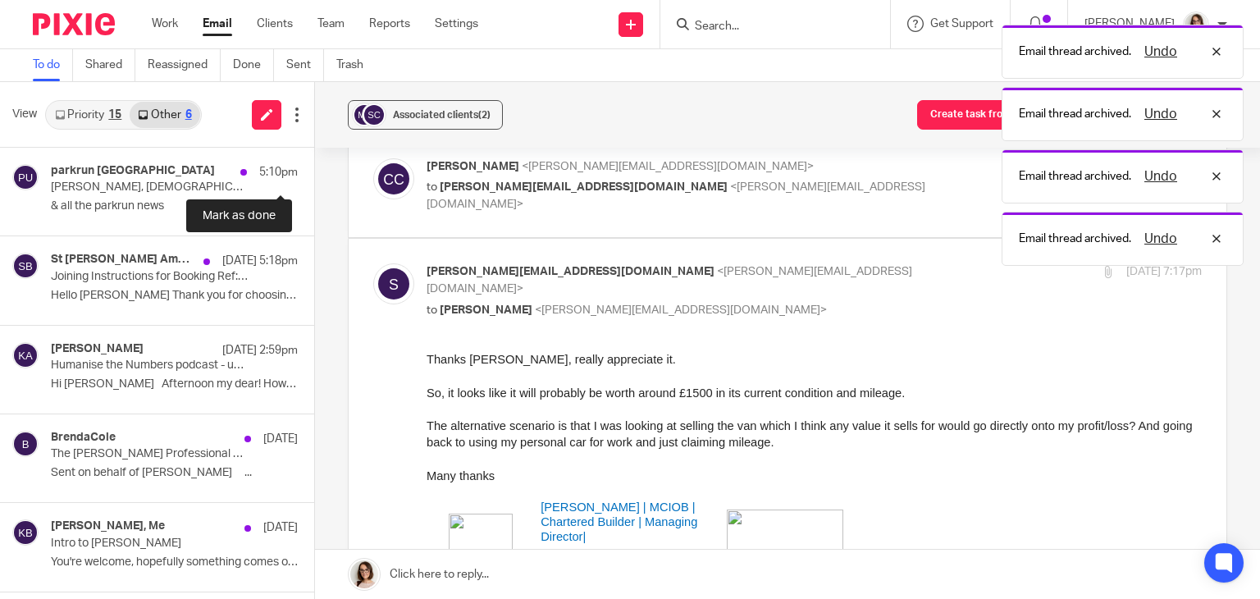
click at [314, 171] on button at bounding box center [320, 169] width 13 height 43
